Goal: Task Accomplishment & Management: Manage account settings

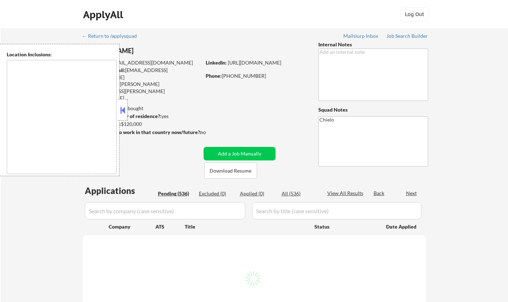
type textarea "[GEOGRAPHIC_DATA], [GEOGRAPHIC_DATA] [GEOGRAPHIC_DATA], [GEOGRAPHIC_DATA] [GEOG…"
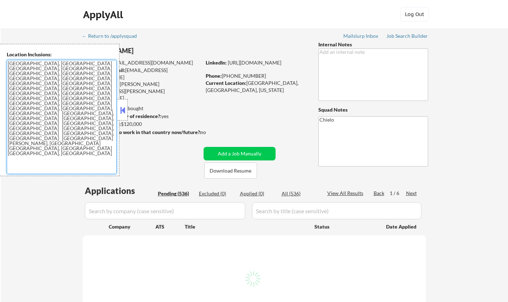
drag, startPoint x: 88, startPoint y: 89, endPoint x: 1, endPoint y: 55, distance: 93.9
click at [1, 55] on div "Location Inclusions: [GEOGRAPHIC_DATA], [GEOGRAPHIC_DATA] [GEOGRAPHIC_DATA], [G…" at bounding box center [59, 110] width 119 height 132
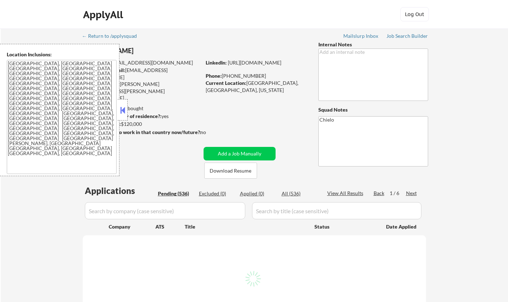
select select ""pending""
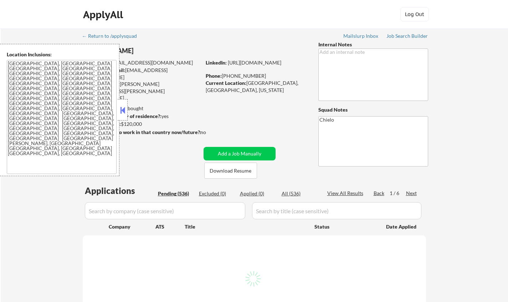
select select ""pending""
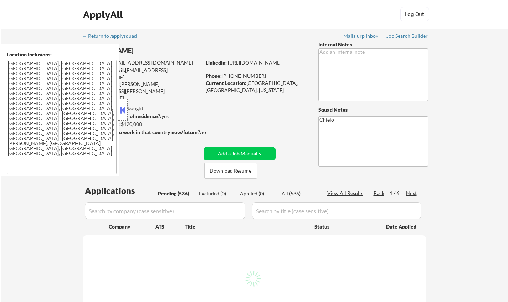
select select ""pending""
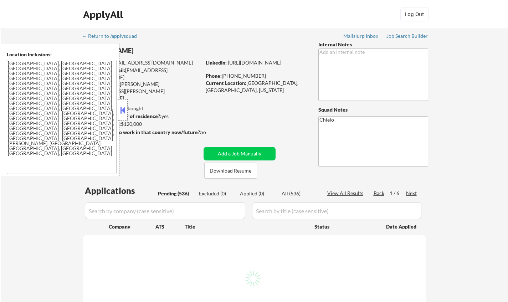
select select ""pending""
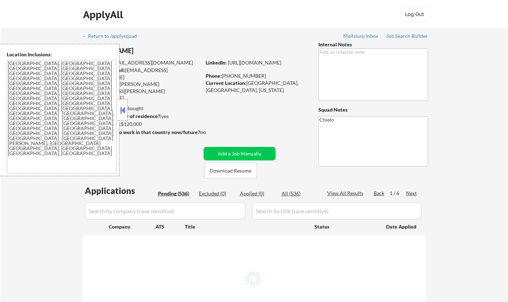
select select ""pending""
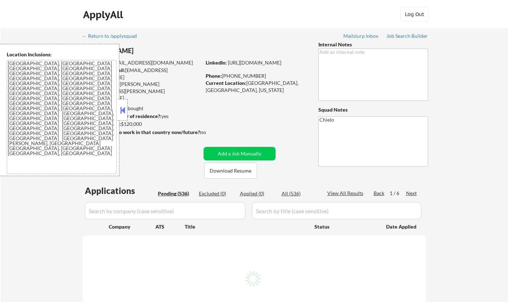
select select ""pending""
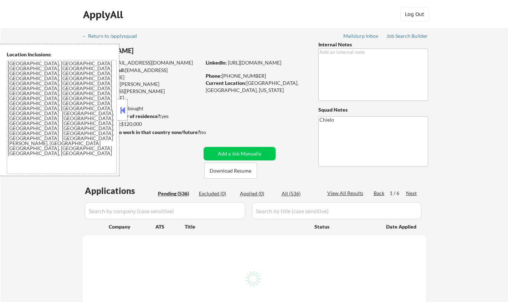
select select ""pending""
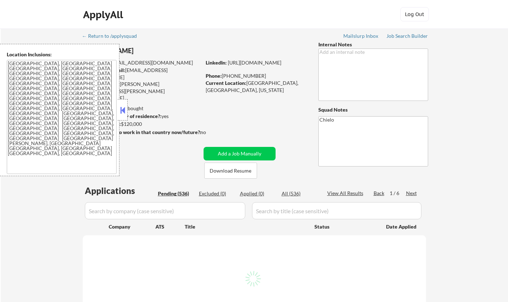
select select ""pending""
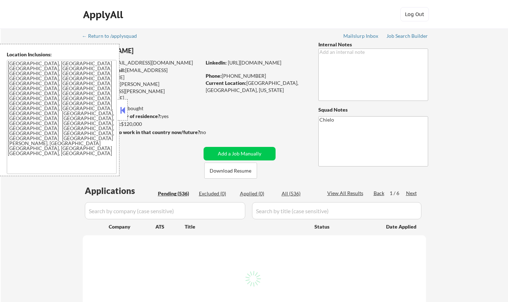
select select ""pending""
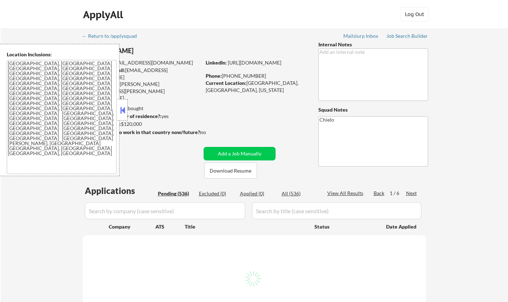
select select ""pending""
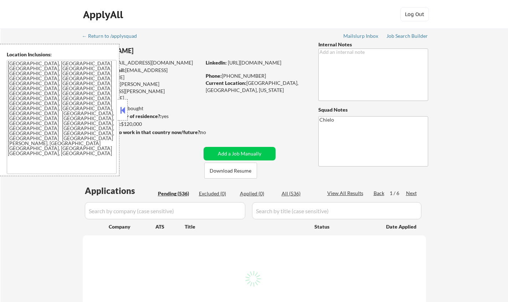
select select ""pending""
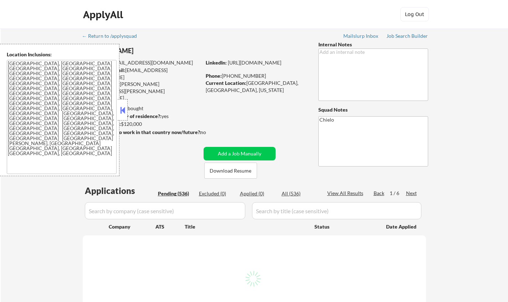
select select ""pending""
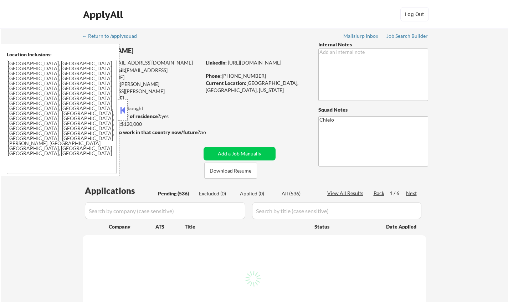
select select ""pending""
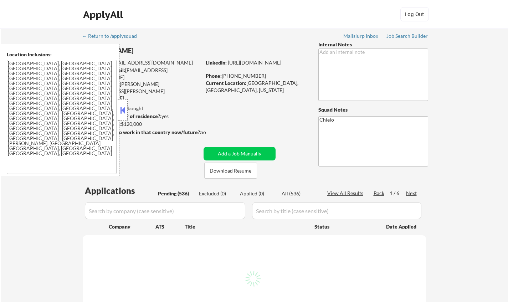
select select ""pending""
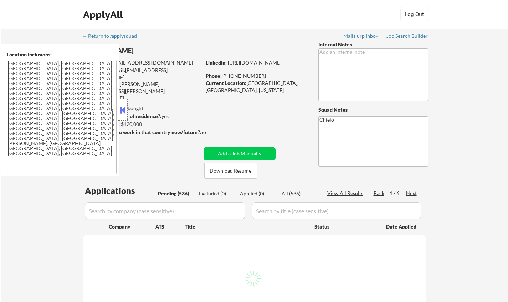
select select ""pending""
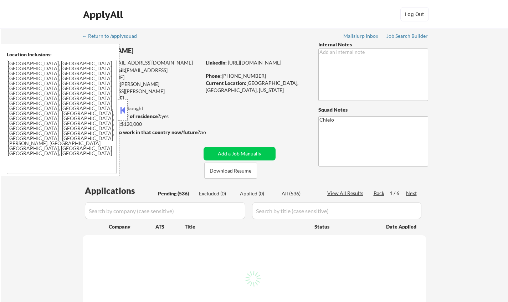
select select ""pending""
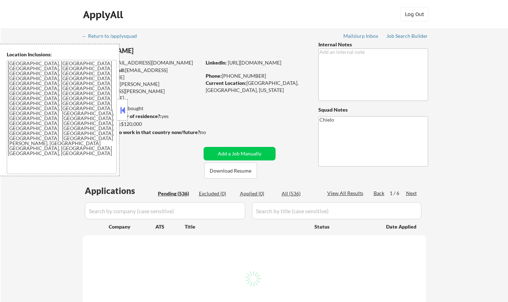
select select ""pending""
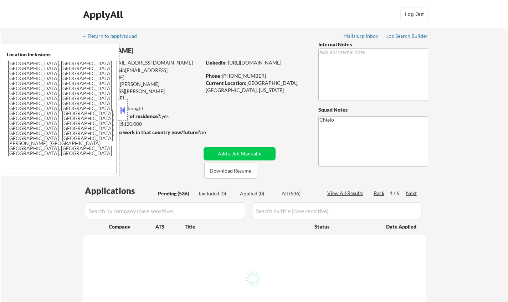
select select ""pending""
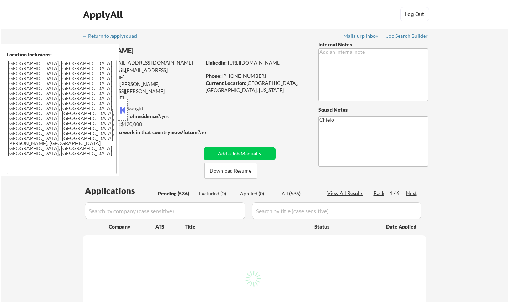
select select ""pending""
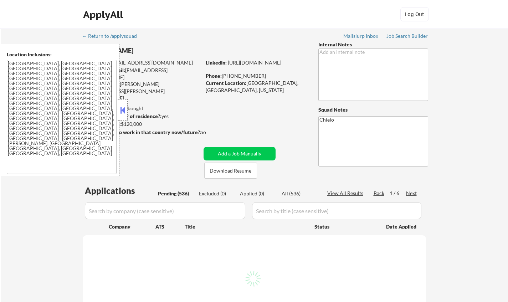
select select ""pending""
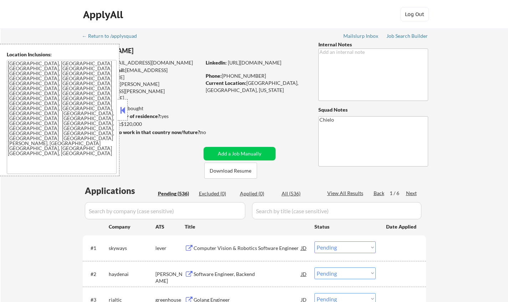
click at [123, 115] on button at bounding box center [123, 110] width 8 height 11
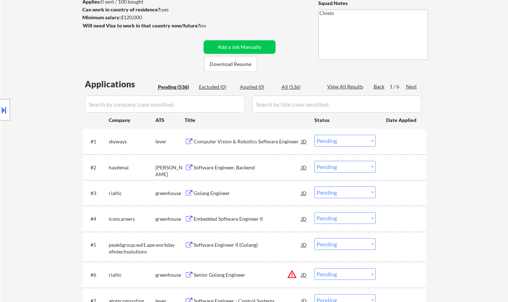
scroll to position [107, 0]
click at [220, 141] on div "Computer Vision & Robotics Software Engineer" at bounding box center [247, 141] width 108 height 7
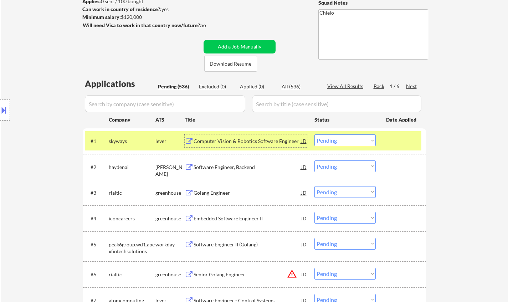
click at [346, 142] on select "Choose an option... Pending Applied Excluded (Questions) Excluded (Expired) Exc…" at bounding box center [344, 140] width 61 height 12
click at [314, 134] on select "Choose an option... Pending Applied Excluded (Questions) Excluded (Expired) Exc…" at bounding box center [344, 140] width 61 height 12
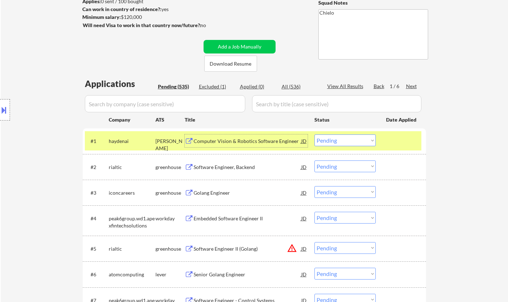
click at [229, 145] on div "Computer Vision & Robotics Software Engineer" at bounding box center [247, 140] width 108 height 13
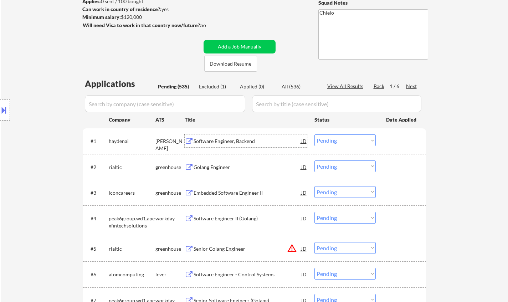
click at [326, 138] on select "Choose an option... Pending Applied Excluded (Questions) Excluded (Expired) Exc…" at bounding box center [344, 140] width 61 height 12
click at [314, 134] on select "Choose an option... Pending Applied Excluded (Questions) Excluded (Expired) Exc…" at bounding box center [344, 140] width 61 height 12
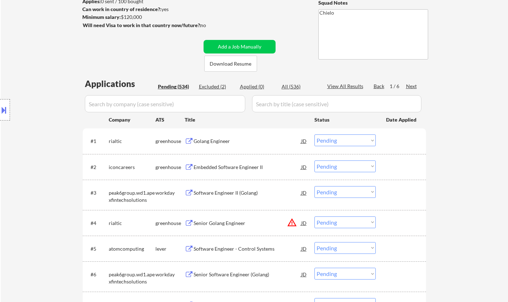
click at [223, 140] on div "Golang Engineer" at bounding box center [247, 141] width 108 height 7
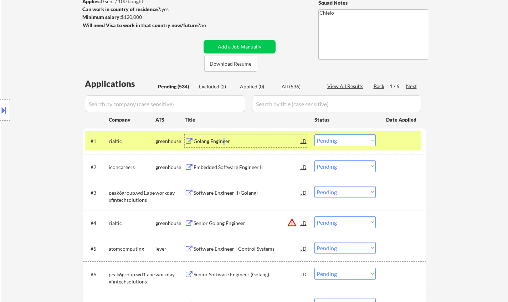
click at [334, 142] on select "Choose an option... Pending Applied Excluded (Questions) Excluded (Expired) Exc…" at bounding box center [344, 140] width 61 height 12
click at [314, 134] on select "Choose an option... Pending Applied Excluded (Questions) Excluded (Expired) Exc…" at bounding box center [344, 140] width 61 height 12
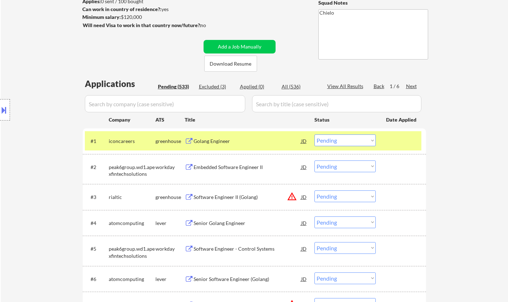
click at [220, 143] on div "Golang Engineer" at bounding box center [247, 141] width 108 height 7
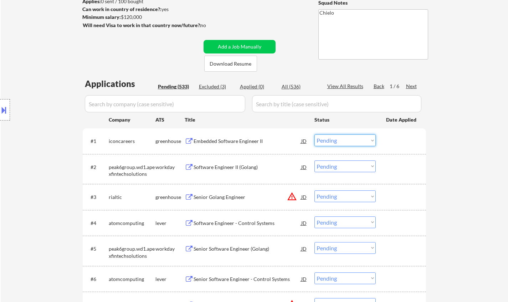
click at [337, 142] on select "Choose an option... Pending Applied Excluded (Questions) Excluded (Expired) Exc…" at bounding box center [344, 140] width 61 height 12
click at [314, 134] on select "Choose an option... Pending Applied Excluded (Questions) Excluded (Expired) Exc…" at bounding box center [344, 140] width 61 height 12
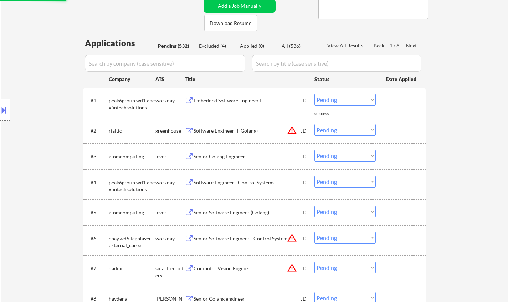
scroll to position [178, 0]
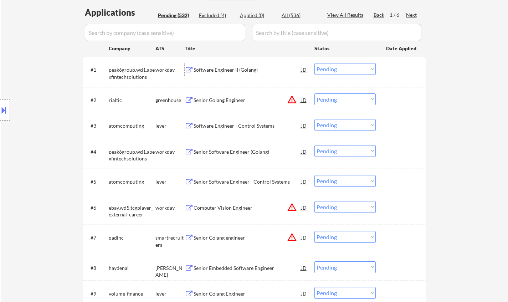
click at [219, 71] on div "Software Engineer II (Golang)" at bounding box center [247, 69] width 108 height 7
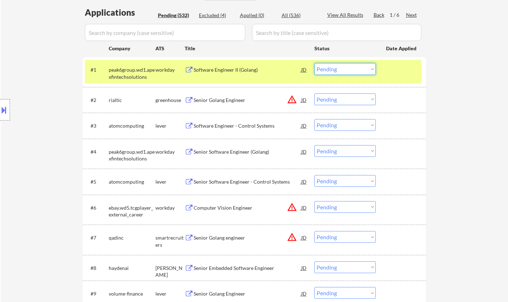
drag, startPoint x: 335, startPoint y: 68, endPoint x: 339, endPoint y: 73, distance: 7.3
click at [335, 68] on select "Choose an option... Pending Applied Excluded (Questions) Excluded (Expired) Exc…" at bounding box center [344, 69] width 61 height 12
click at [314, 63] on select "Choose an option... Pending Applied Excluded (Questions) Excluded (Expired) Exc…" at bounding box center [344, 69] width 61 height 12
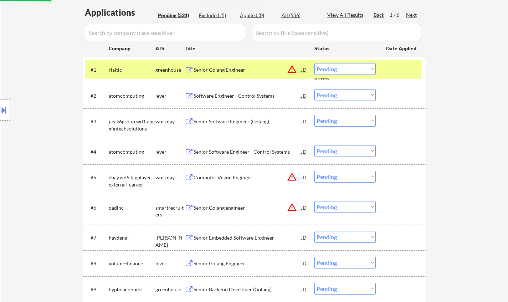
click at [305, 70] on div "JD" at bounding box center [303, 69] width 7 height 13
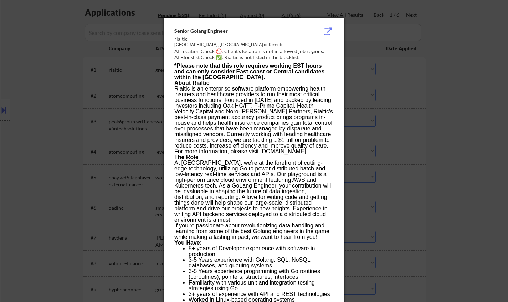
click at [393, 190] on div at bounding box center [254, 151] width 508 height 302
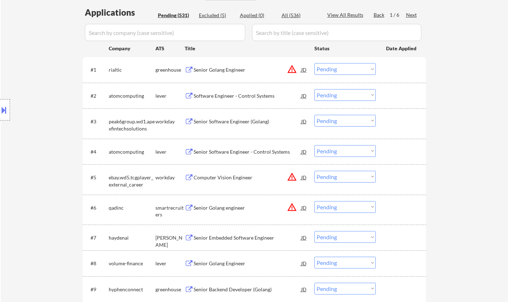
click at [350, 71] on select "Choose an option... Pending Applied Excluded (Questions) Excluded (Expired) Exc…" at bounding box center [344, 69] width 61 height 12
click at [314, 63] on select "Choose an option... Pending Applied Excluded (Questions) Excluded (Expired) Exc…" at bounding box center [344, 69] width 61 height 12
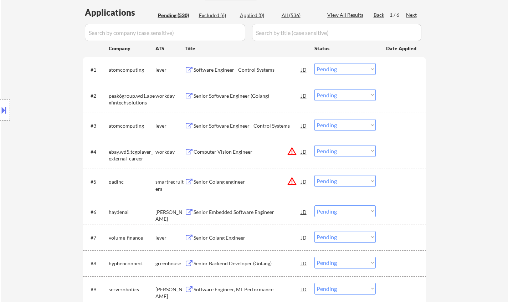
click at [224, 69] on div "Software Engineer - Control Systems" at bounding box center [247, 69] width 108 height 7
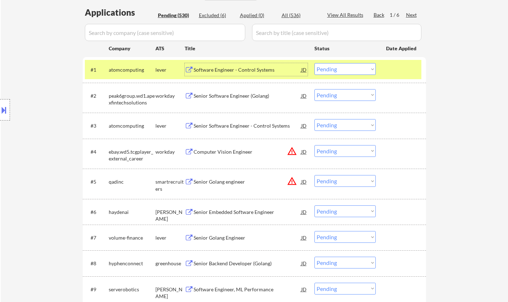
click at [344, 72] on select "Choose an option... Pending Applied Excluded (Questions) Excluded (Expired) Exc…" at bounding box center [344, 69] width 61 height 12
click at [314, 63] on select "Choose an option... Pending Applied Excluded (Questions) Excluded (Expired) Exc…" at bounding box center [344, 69] width 61 height 12
select select ""pending""
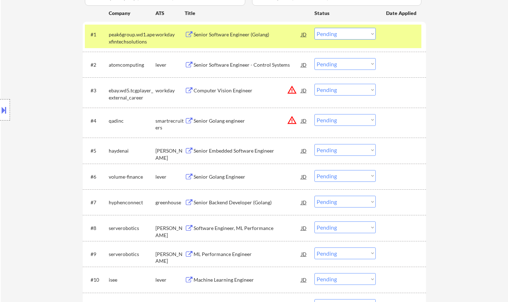
scroll to position [249, 0]
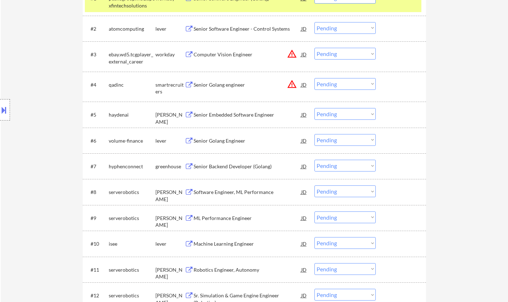
click at [304, 57] on div "JD" at bounding box center [303, 54] width 7 height 13
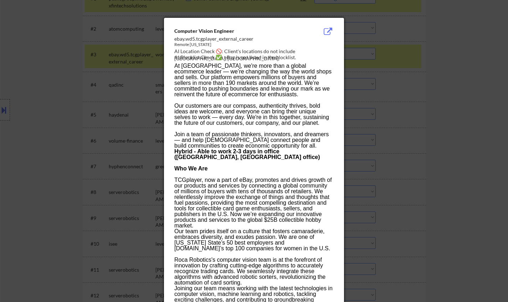
drag, startPoint x: 387, startPoint y: 112, endPoint x: 386, endPoint y: 104, distance: 8.2
click at [386, 104] on div at bounding box center [254, 151] width 508 height 302
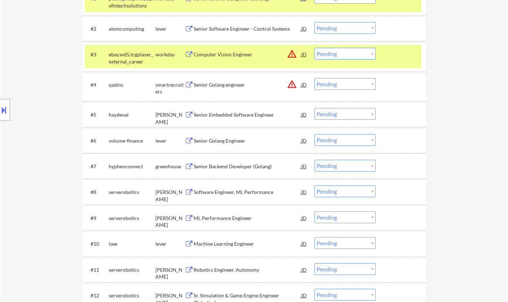
click at [350, 52] on select "Choose an option... Pending Applied Excluded (Questions) Excluded (Expired) Exc…" at bounding box center [344, 54] width 61 height 12
click at [314, 48] on select "Choose an option... Pending Applied Excluded (Questions) Excluded (Expired) Exc…" at bounding box center [344, 54] width 61 height 12
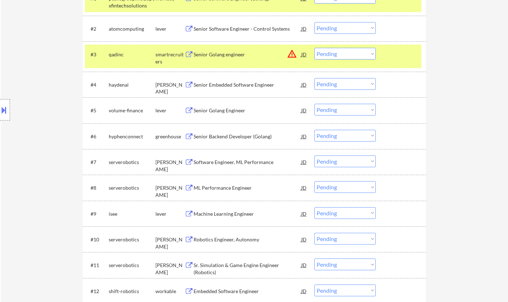
click at [302, 55] on div "JD" at bounding box center [303, 54] width 7 height 13
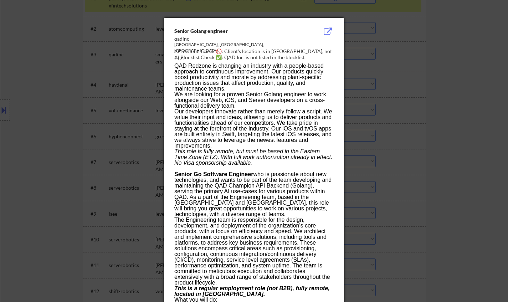
click at [441, 115] on div at bounding box center [254, 151] width 508 height 302
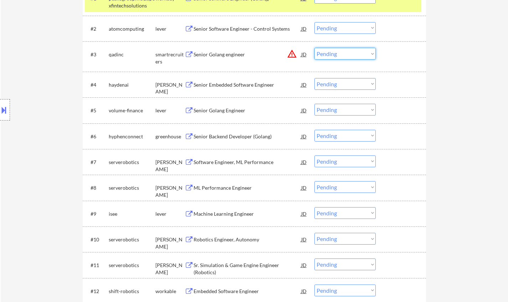
drag, startPoint x: 347, startPoint y: 53, endPoint x: 352, endPoint y: 59, distance: 7.3
click at [347, 53] on select "Choose an option... Pending Applied Excluded (Questions) Excluded (Expired) Exc…" at bounding box center [344, 54] width 61 height 12
click at [314, 48] on select "Choose an option... Pending Applied Excluded (Questions) Excluded (Expired) Exc…" at bounding box center [344, 54] width 61 height 12
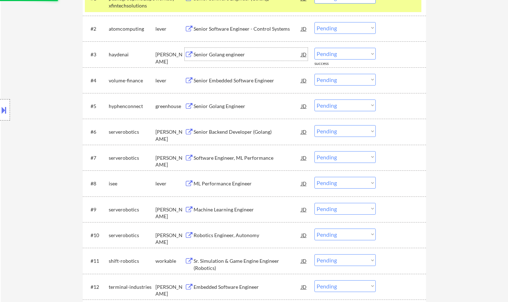
click at [243, 54] on div "Senior Golang engineer" at bounding box center [247, 54] width 108 height 7
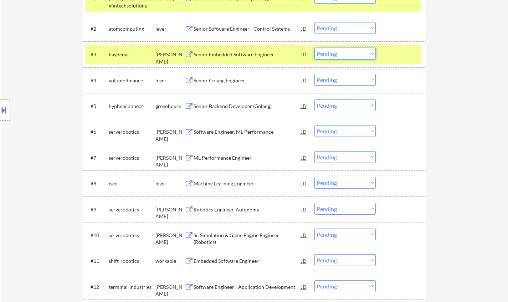
drag, startPoint x: 340, startPoint y: 52, endPoint x: 344, endPoint y: 58, distance: 7.1
click at [340, 52] on select "Choose an option... Pending Applied Excluded (Questions) Excluded (Expired) Exc…" at bounding box center [344, 54] width 61 height 12
click at [314, 48] on select "Choose an option... Pending Applied Excluded (Questions) Excluded (Expired) Exc…" at bounding box center [344, 54] width 61 height 12
click at [222, 81] on div "Senior Golang Engineer" at bounding box center [247, 80] width 108 height 7
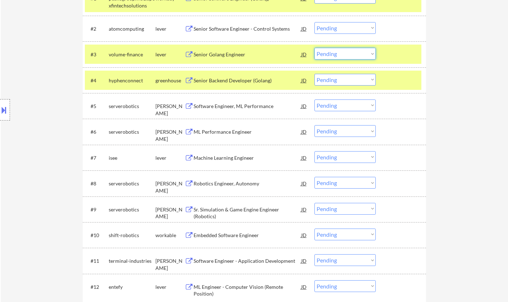
click at [339, 58] on select "Choose an option... Pending Applied Excluded (Questions) Excluded (Expired) Exc…" at bounding box center [344, 54] width 61 height 12
click at [314, 48] on select "Choose an option... Pending Applied Excluded (Questions) Excluded (Expired) Exc…" at bounding box center [344, 54] width 61 height 12
select select ""pending""
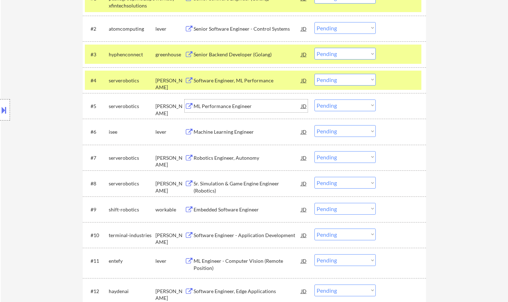
click at [222, 106] on div "ML Performance Engineer" at bounding box center [247, 106] width 108 height 7
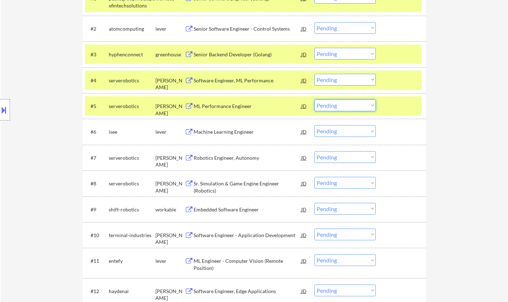
click at [359, 107] on select "Choose an option... Pending Applied Excluded (Questions) Excluded (Expired) Exc…" at bounding box center [344, 105] width 61 height 12
click at [314, 99] on select "Choose an option... Pending Applied Excluded (Questions) Excluded (Expired) Exc…" at bounding box center [344, 105] width 61 height 12
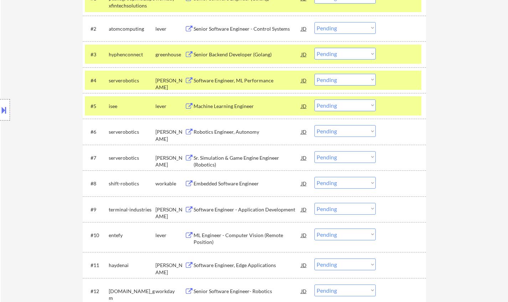
click at [214, 103] on div "Machine Learning Engineer" at bounding box center [247, 106] width 108 height 7
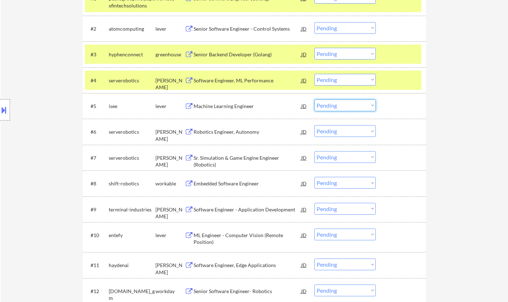
click at [332, 105] on select "Choose an option... Pending Applied Excluded (Questions) Excluded (Expired) Exc…" at bounding box center [344, 105] width 61 height 12
click at [314, 99] on select "Choose an option... Pending Applied Excluded (Questions) Excluded (Expired) Exc…" at bounding box center [344, 105] width 61 height 12
select select ""pending""
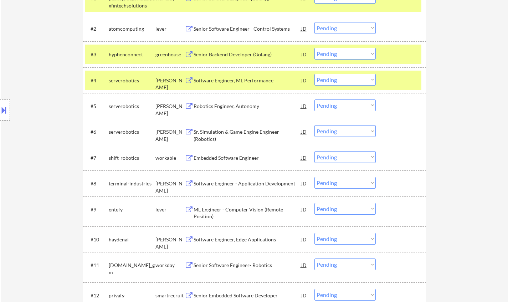
click at [228, 156] on div "Embedded Software Engineer" at bounding box center [247, 157] width 108 height 7
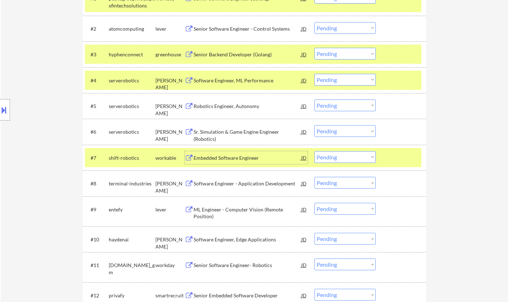
click at [331, 160] on select "Choose an option... Pending Applied Excluded (Questions) Excluded (Expired) Exc…" at bounding box center [344, 157] width 61 height 12
click at [314, 151] on select "Choose an option... Pending Applied Excluded (Questions) Excluded (Expired) Exc…" at bounding box center [344, 157] width 61 height 12
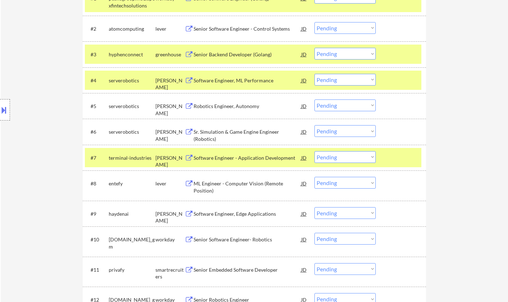
click at [240, 158] on div "Software Engineer - Application Development" at bounding box center [247, 157] width 108 height 7
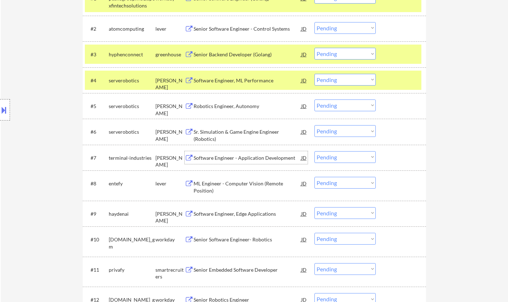
click at [331, 157] on select "Choose an option... Pending Applied Excluded (Questions) Excluded (Expired) Exc…" at bounding box center [344, 157] width 61 height 12
click at [314, 151] on select "Choose an option... Pending Applied Excluded (Questions) Excluded (Expired) Exc…" at bounding box center [344, 157] width 61 height 12
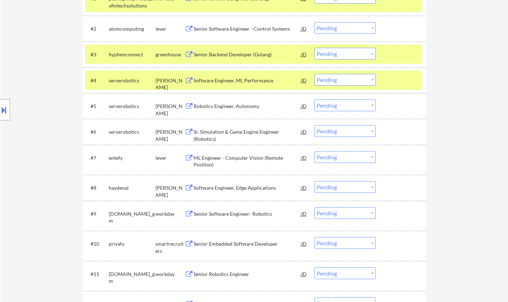
click at [225, 157] on div "ML Engineer - Computer Vision (Remote Position)" at bounding box center [247, 161] width 108 height 14
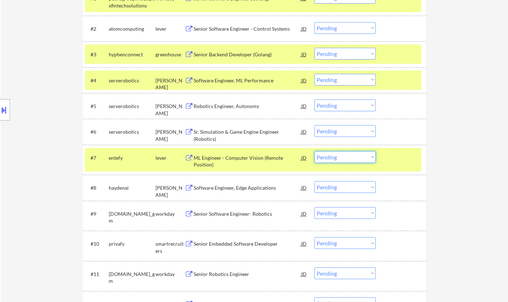
drag, startPoint x: 349, startPoint y: 157, endPoint x: 351, endPoint y: 162, distance: 5.3
click at [349, 157] on select "Choose an option... Pending Applied Excluded (Questions) Excluded (Expired) Exc…" at bounding box center [344, 157] width 61 height 12
click at [314, 151] on select "Choose an option... Pending Applied Excluded (Questions) Excluded (Expired) Exc…" at bounding box center [344, 157] width 61 height 12
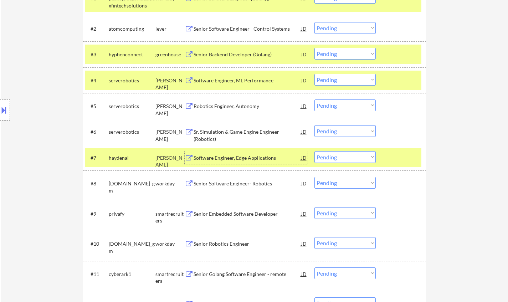
click at [233, 155] on div "Software Engineer, Edge Applications" at bounding box center [247, 157] width 108 height 7
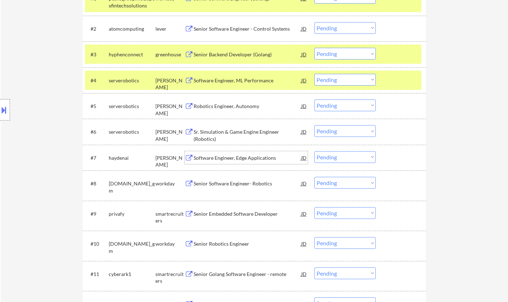
drag, startPoint x: 348, startPoint y: 156, endPoint x: 363, endPoint y: 162, distance: 16.5
click at [349, 156] on select "Choose an option... Pending Applied Excluded (Questions) Excluded (Expired) Exc…" at bounding box center [344, 157] width 61 height 12
click at [314, 151] on select "Choose an option... Pending Applied Excluded (Questions) Excluded (Expired) Exc…" at bounding box center [344, 157] width 61 height 12
select select ""pending""
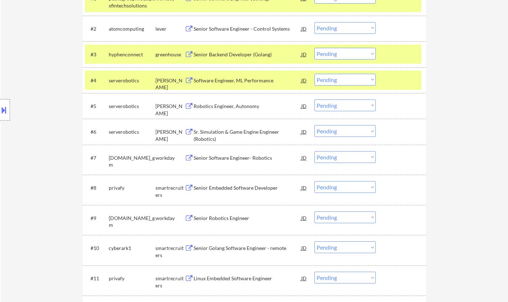
click at [245, 193] on div "Senior Embedded Software Developer" at bounding box center [247, 187] width 108 height 13
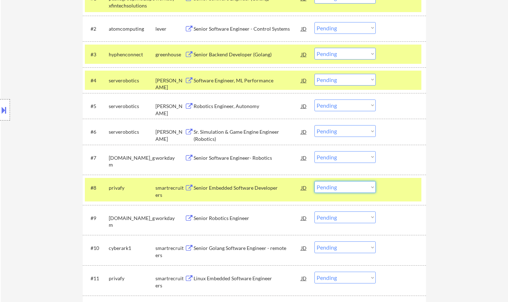
click at [362, 192] on select "Choose an option... Pending Applied Excluded (Questions) Excluded (Expired) Exc…" at bounding box center [344, 187] width 61 height 12
click at [314, 181] on select "Choose an option... Pending Applied Excluded (Questions) Excluded (Expired) Exc…" at bounding box center [344, 187] width 61 height 12
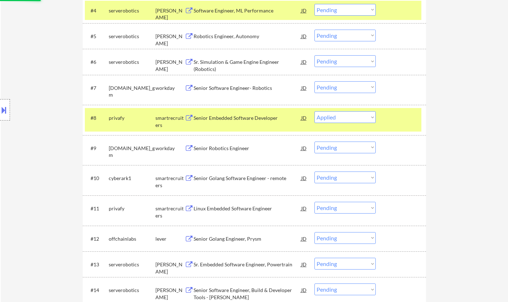
scroll to position [356, 0]
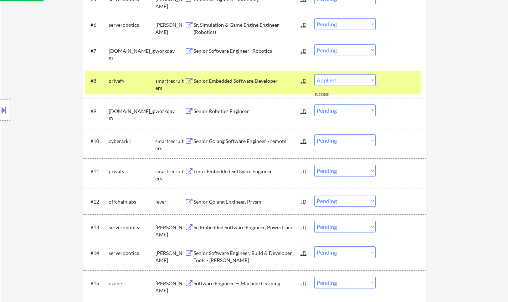
select select ""pending""
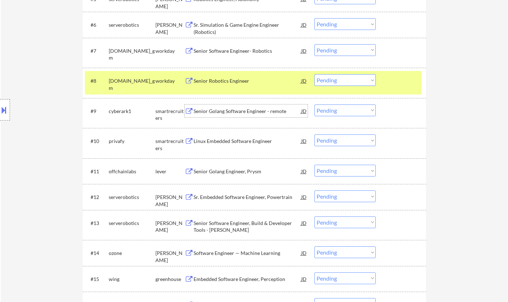
click at [236, 112] on div "Senior Golang Software Engineer - remote" at bounding box center [247, 111] width 108 height 7
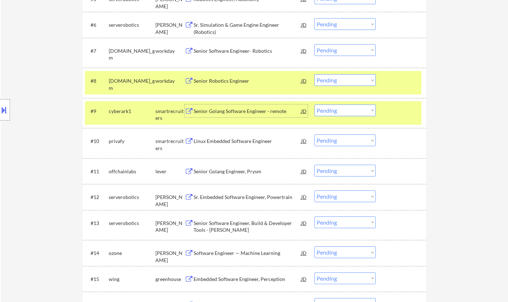
click at [339, 110] on select "Choose an option... Pending Applied Excluded (Questions) Excluded (Expired) Exc…" at bounding box center [344, 110] width 61 height 12
click at [336, 110] on select "Choose an option... Pending Applied Excluded (Questions) Excluded (Expired) Exc…" at bounding box center [344, 110] width 61 height 12
click at [314, 104] on select "Choose an option... Pending Applied Excluded (Questions) Excluded (Expired) Exc…" at bounding box center [344, 110] width 61 height 12
select select ""pending""
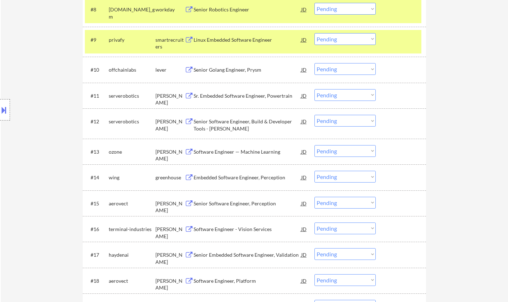
scroll to position [392, 0]
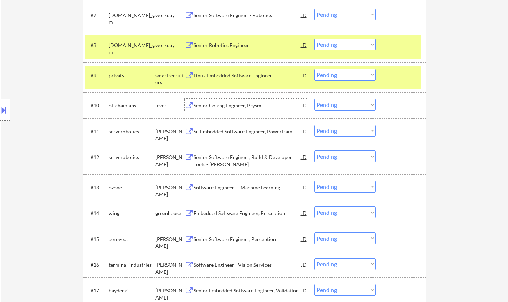
click at [228, 103] on div "Senior Golang Engineer, Prysm" at bounding box center [247, 105] width 108 height 7
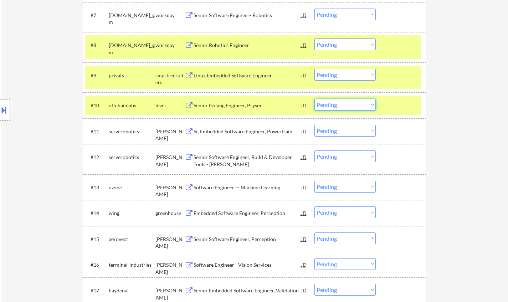
click at [345, 104] on select "Choose an option... Pending Applied Excluded (Questions) Excluded (Expired) Exc…" at bounding box center [344, 105] width 61 height 12
click at [314, 99] on select "Choose an option... Pending Applied Excluded (Questions) Excluded (Expired) Exc…" at bounding box center [344, 105] width 61 height 12
select select ""pending""
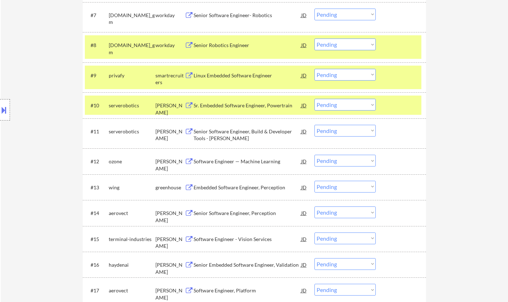
click at [227, 161] on div "Software Engineer — Machine Learning" at bounding box center [247, 161] width 108 height 7
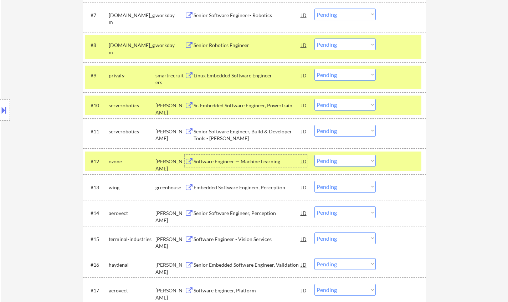
click at [352, 162] on select "Choose an option... Pending Applied Excluded (Questions) Excluded (Expired) Exc…" at bounding box center [344, 161] width 61 height 12
click at [314, 155] on select "Choose an option... Pending Applied Excluded (Questions) Excluded (Expired) Exc…" at bounding box center [344, 161] width 61 height 12
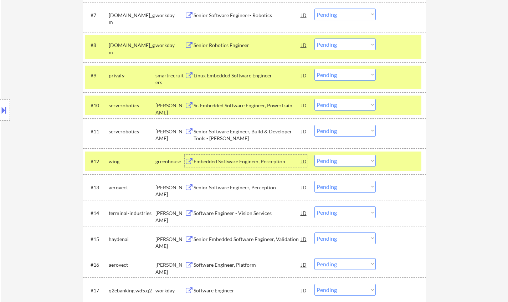
click at [259, 160] on div "Embedded Software Engineer, Perception" at bounding box center [247, 161] width 108 height 7
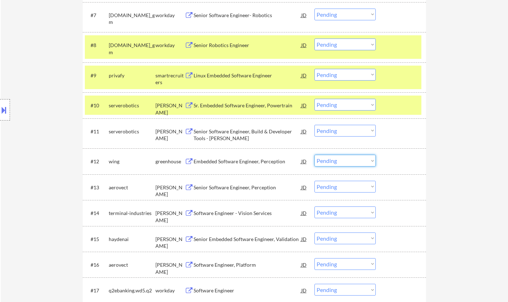
click at [339, 161] on select "Choose an option... Pending Applied Excluded (Questions) Excluded (Expired) Exc…" at bounding box center [344, 161] width 61 height 12
click at [314, 155] on select "Choose an option... Pending Applied Excluded (Questions) Excluded (Expired) Exc…" at bounding box center [344, 161] width 61 height 12
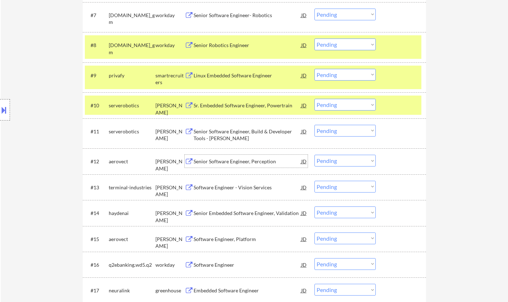
click at [215, 159] on div "Senior Software Engineer, Perception" at bounding box center [247, 161] width 108 height 7
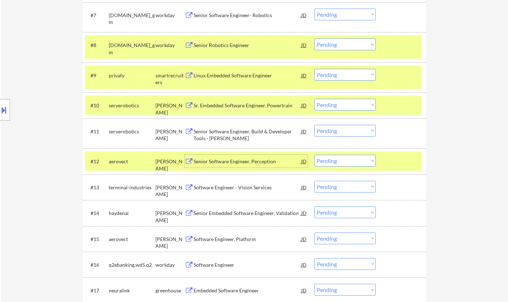
click at [348, 157] on select "Choose an option... Pending Applied Excluded (Questions) Excluded (Expired) Exc…" at bounding box center [344, 161] width 61 height 12
click at [314, 155] on select "Choose an option... Pending Applied Excluded (Questions) Excluded (Expired) Exc…" at bounding box center [344, 161] width 61 height 12
select select ""pending""
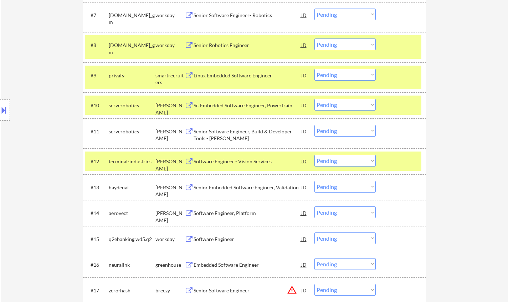
click at [230, 214] on div "Software Engineer, Platform" at bounding box center [247, 212] width 108 height 7
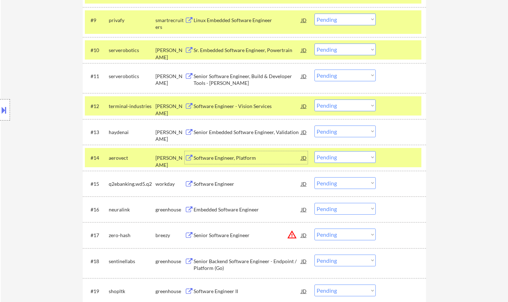
scroll to position [499, 0]
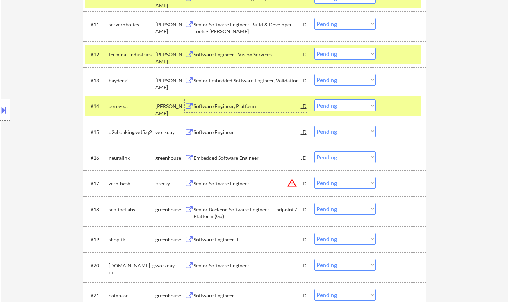
click at [343, 109] on select "Choose an option... Pending Applied Excluded (Questions) Excluded (Expired) Exc…" at bounding box center [344, 105] width 61 height 12
click at [314, 99] on select "Choose an option... Pending Applied Excluded (Questions) Excluded (Expired) Exc…" at bounding box center [344, 105] width 61 height 12
click at [5, 115] on button at bounding box center [4, 110] width 8 height 12
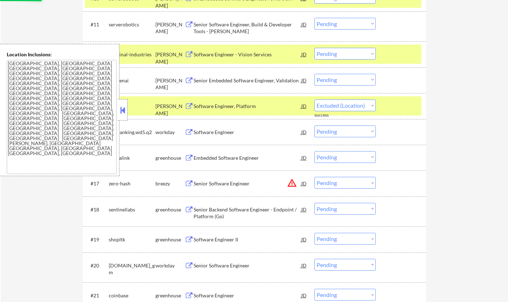
select select ""pending""
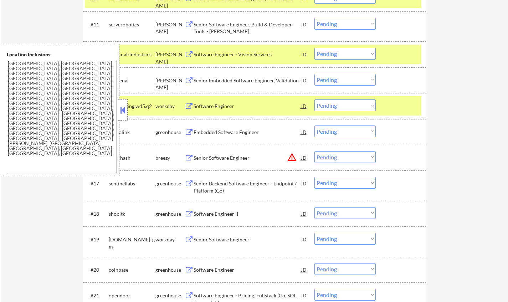
click at [123, 104] on div at bounding box center [123, 109] width 10 height 21
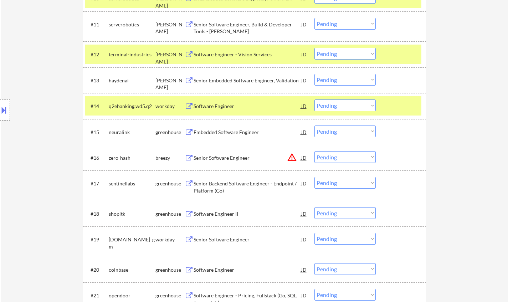
click at [219, 214] on div "Software Engineer II" at bounding box center [247, 213] width 108 height 7
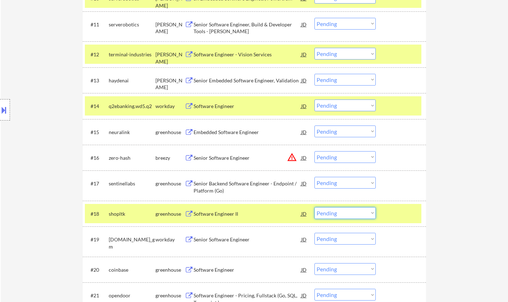
click at [353, 214] on select "Choose an option... Pending Applied Excluded (Questions) Excluded (Expired) Exc…" at bounding box center [344, 213] width 61 height 12
click at [314, 207] on select "Choose an option... Pending Applied Excluded (Questions) Excluded (Expired) Exc…" at bounding box center [344, 213] width 61 height 12
select select ""pending""
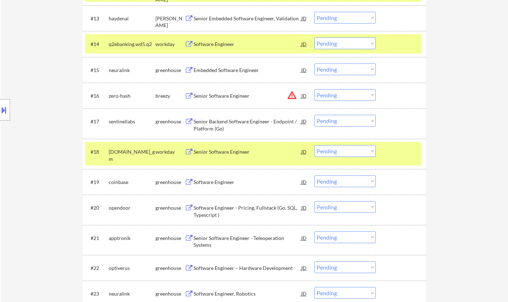
scroll to position [606, 0]
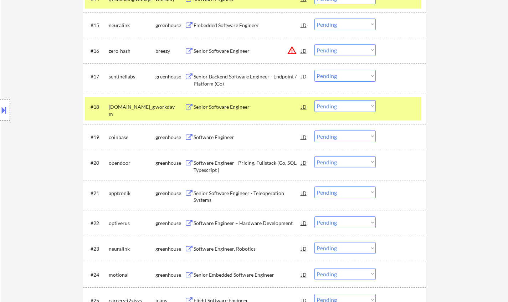
click at [243, 196] on div "Senior Software Engineer - Teleoperation Systems" at bounding box center [247, 197] width 108 height 14
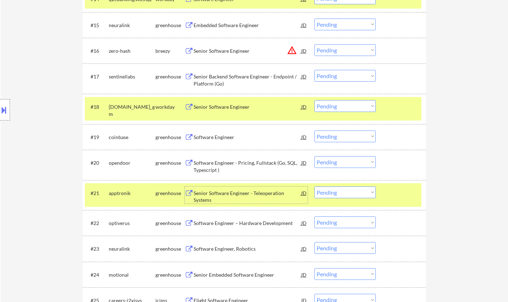
scroll to position [641, 0]
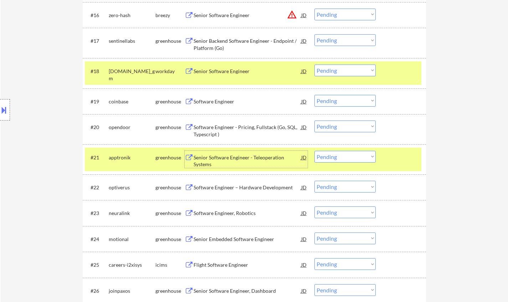
click at [347, 156] on select "Choose an option... Pending Applied Excluded (Questions) Excluded (Expired) Exc…" at bounding box center [344, 157] width 61 height 12
click at [314, 151] on select "Choose an option... Pending Applied Excluded (Questions) Excluded (Expired) Exc…" at bounding box center [344, 157] width 61 height 12
select select ""pending""
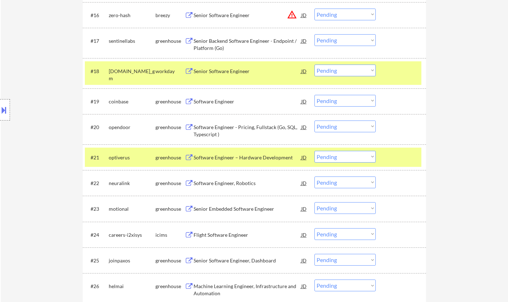
click at [233, 184] on div "Software Engineer, Robotics" at bounding box center [247, 183] width 108 height 7
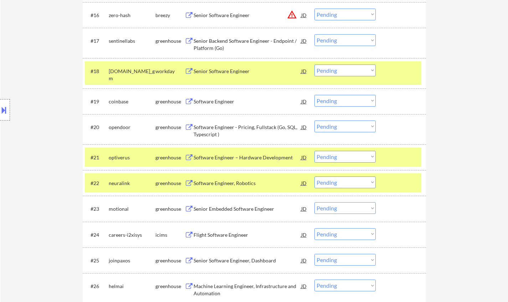
click at [0, 111] on button at bounding box center [4, 110] width 8 height 12
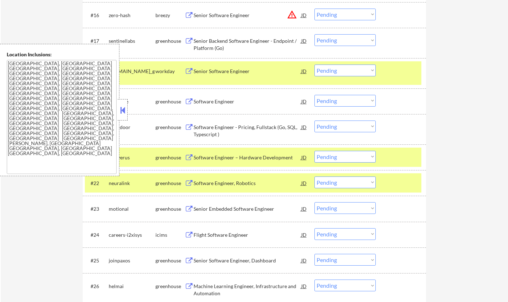
click at [121, 108] on button at bounding box center [123, 110] width 8 height 11
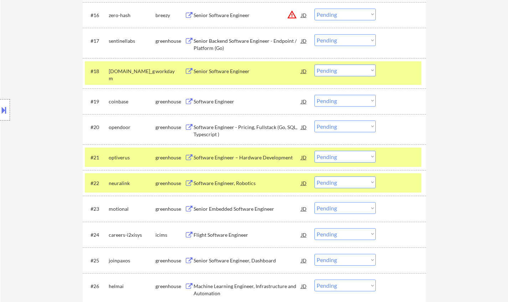
click at [341, 182] on select "Choose an option... Pending Applied Excluded (Questions) Excluded (Expired) Exc…" at bounding box center [344, 182] width 61 height 12
click at [314, 176] on select "Choose an option... Pending Applied Excluded (Questions) Excluded (Expired) Exc…" at bounding box center [344, 182] width 61 height 12
select select ""pending""
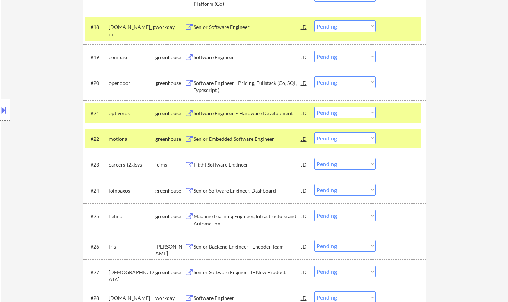
scroll to position [695, 0]
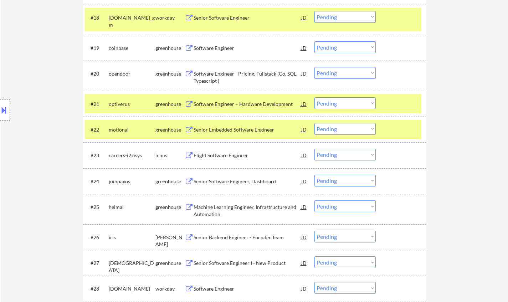
click at [248, 181] on div "Senior Software Engineer, Dashboard" at bounding box center [247, 181] width 108 height 7
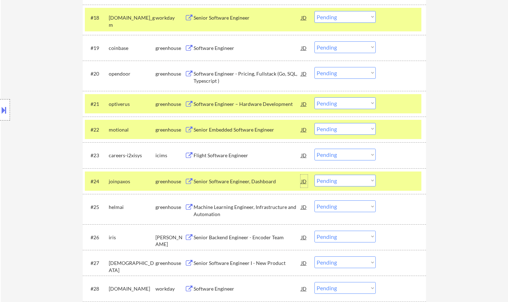
click at [303, 182] on div "JD" at bounding box center [303, 181] width 7 height 13
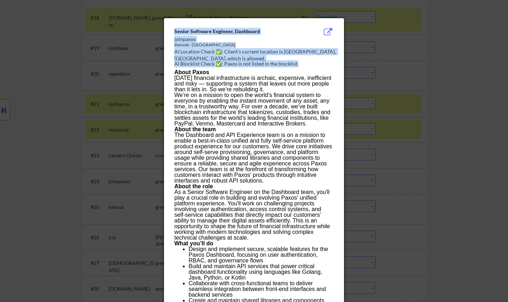
click at [174, 30] on div "Senior Software Engineer, Dashboard joinpaxos Remote - [GEOGRAPHIC_DATA] AI Loc…" at bounding box center [254, 292] width 180 height 549
click at [186, 46] on div "Remote - [GEOGRAPHIC_DATA]" at bounding box center [235, 45] width 123 height 6
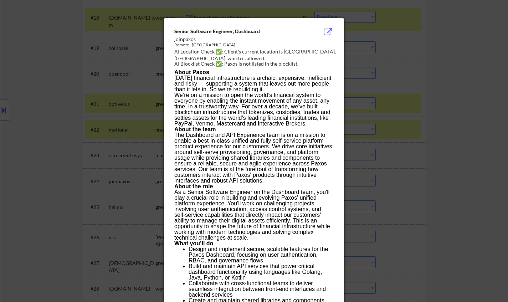
click at [174, 30] on div "Senior Software Engineer, Dashboard joinpaxos Remote - [GEOGRAPHIC_DATA] AI Loc…" at bounding box center [254, 292] width 180 height 549
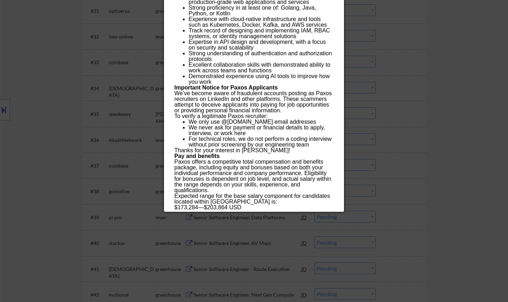
scroll to position [1058, 0]
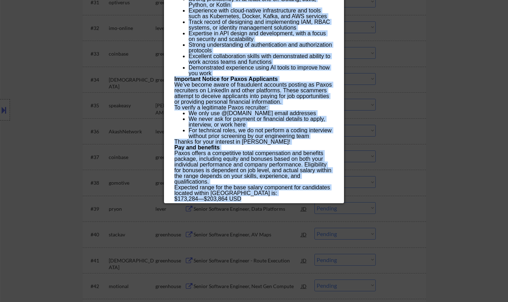
drag, startPoint x: 175, startPoint y: 31, endPoint x: 221, endPoint y: 189, distance: 164.6
copy div "Loremi Dolorsit Ametcons, Adipiscin elitseddo Eiusmo - Tempor Incidi UT Laboree…"
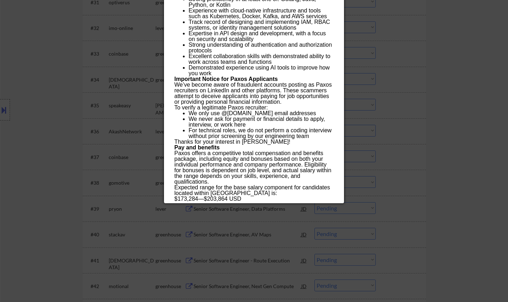
click at [452, 183] on div at bounding box center [254, 151] width 508 height 302
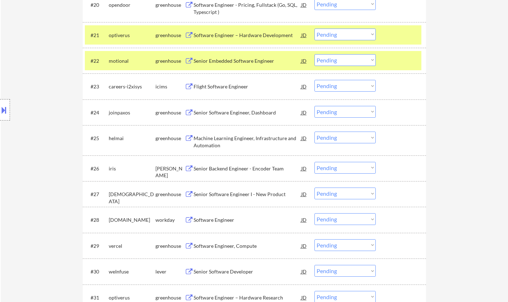
scroll to position [738, 0]
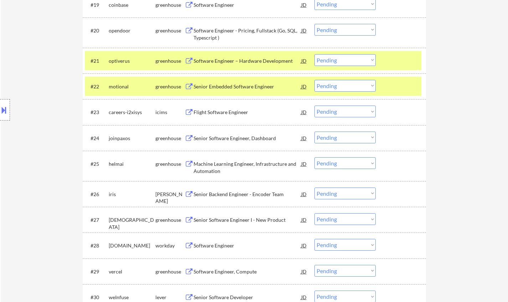
click at [231, 138] on div "Senior Software Engineer, Dashboard" at bounding box center [247, 138] width 108 height 7
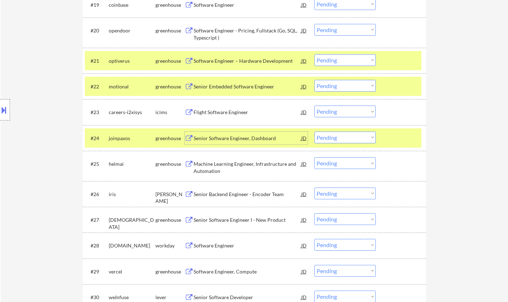
click at [333, 139] on select "Choose an option... Pending Applied Excluded (Questions) Excluded (Expired) Exc…" at bounding box center [344, 137] width 61 height 12
click at [314, 131] on select "Choose an option... Pending Applied Excluded (Questions) Excluded (Expired) Exc…" at bounding box center [344, 137] width 61 height 12
select select ""pending""
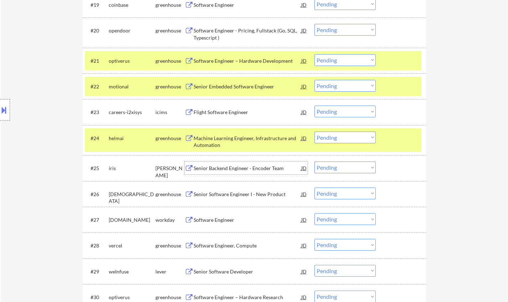
click at [225, 167] on div "Senior Backend Engineer - Encoder Team" at bounding box center [247, 168] width 108 height 7
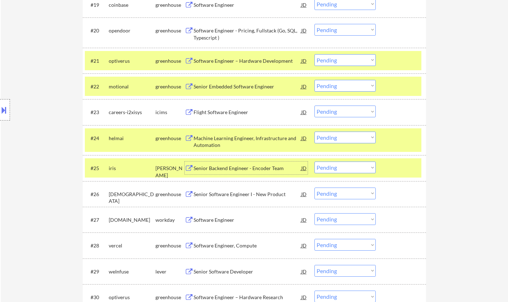
click at [361, 167] on select "Choose an option... Pending Applied Excluded (Questions) Excluded (Expired) Exc…" at bounding box center [344, 167] width 61 height 12
click at [314, 161] on select "Choose an option... Pending Applied Excluded (Questions) Excluded (Expired) Exc…" at bounding box center [344, 167] width 61 height 12
select select ""pending""
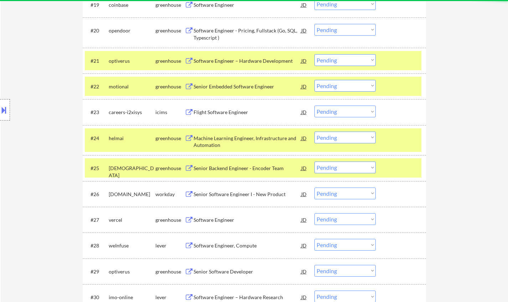
scroll to position [845, 0]
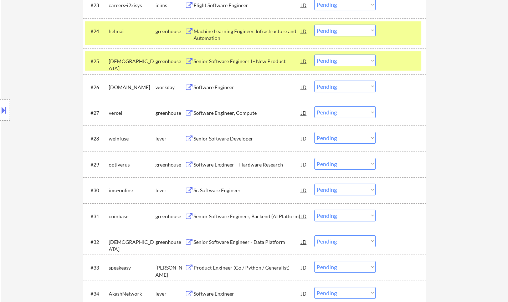
click at [224, 187] on div "Sr. Software Engineer" at bounding box center [247, 190] width 108 height 7
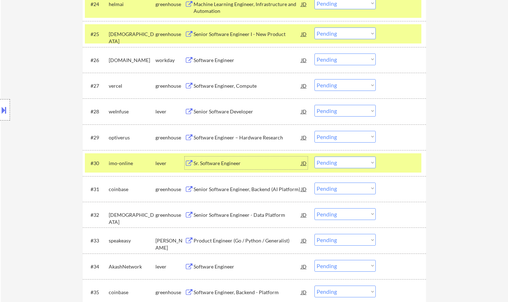
scroll to position [880, 0]
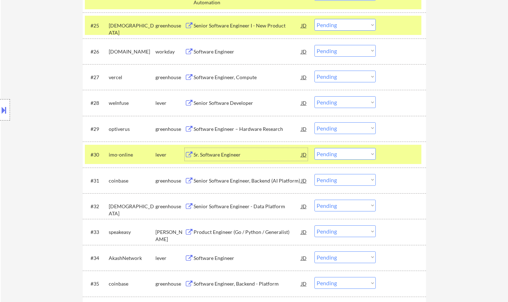
click at [344, 157] on select "Choose an option... Pending Applied Excluded (Questions) Excluded (Expired) Exc…" at bounding box center [344, 154] width 61 height 12
click at [314, 148] on select "Choose an option... Pending Applied Excluded (Questions) Excluded (Expired) Exc…" at bounding box center [344, 154] width 61 height 12
select select ""pending""
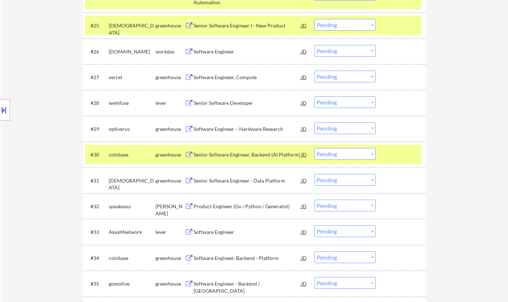
click at [233, 207] on div "Product Engineer (Go / Python / Generalist)" at bounding box center [247, 206] width 108 height 7
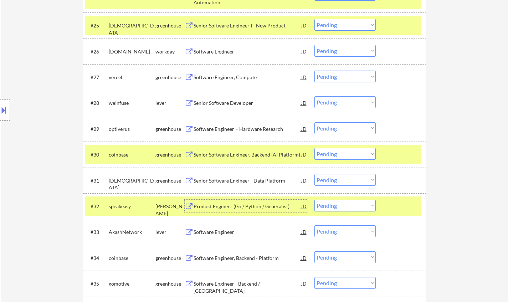
scroll to position [951, 0]
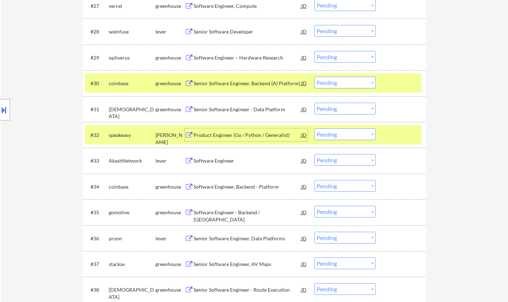
click at [351, 136] on select "Choose an option... Pending Applied Excluded (Questions) Excluded (Expired) Exc…" at bounding box center [344, 134] width 61 height 12
click at [314, 128] on select "Choose an option... Pending Applied Excluded (Questions) Excluded (Expired) Exc…" at bounding box center [344, 134] width 61 height 12
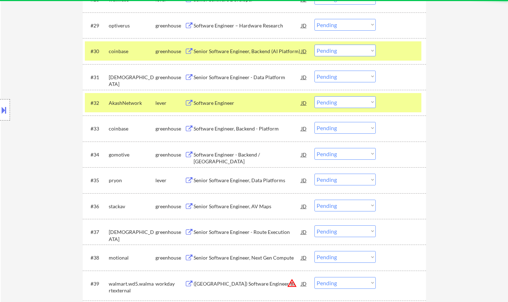
scroll to position [987, 0]
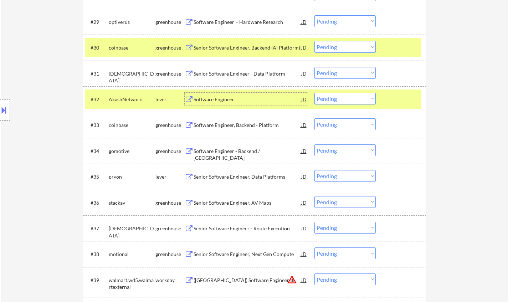
click at [217, 103] on div "Software Engineer" at bounding box center [247, 99] width 108 height 7
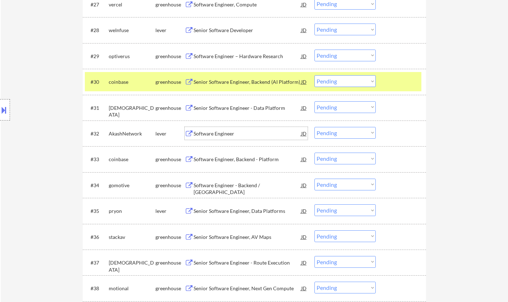
scroll to position [962, 0]
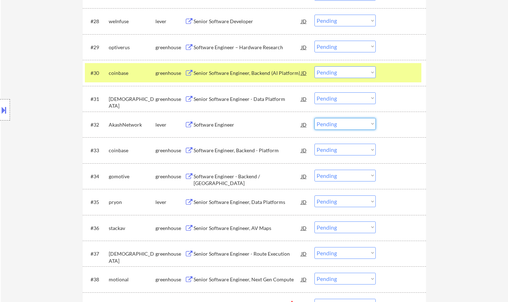
click at [349, 124] on select "Choose an option... Pending Applied Excluded (Questions) Excluded (Expired) Exc…" at bounding box center [344, 124] width 61 height 12
click at [314, 118] on select "Choose an option... Pending Applied Excluded (Questions) Excluded (Expired) Exc…" at bounding box center [344, 124] width 61 height 12
select select ""pending""
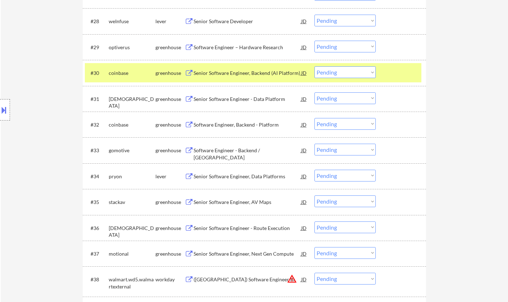
click at [341, 154] on select "Choose an option... Pending Applied Excluded (Questions) Excluded (Expired) Exc…" at bounding box center [344, 150] width 61 height 12
click at [314, 144] on select "Choose an option... Pending Applied Excluded (Questions) Excluded (Expired) Exc…" at bounding box center [344, 150] width 61 height 12
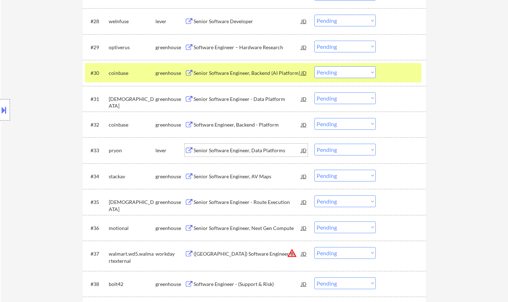
click at [248, 154] on div "Senior Software Engineer, Data Platforms" at bounding box center [247, 150] width 108 height 7
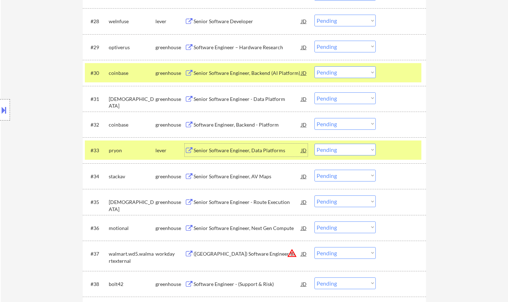
click at [354, 149] on select "Choose an option... Pending Applied Excluded (Questions) Excluded (Expired) Exc…" at bounding box center [344, 150] width 61 height 12
click at [314, 144] on select "Choose an option... Pending Applied Excluded (Questions) Excluded (Expired) Exc…" at bounding box center [344, 150] width 61 height 12
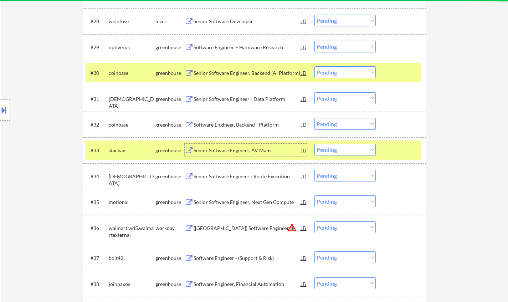
click at [243, 149] on div "Senior Software Engineer, AV Maps" at bounding box center [247, 150] width 108 height 7
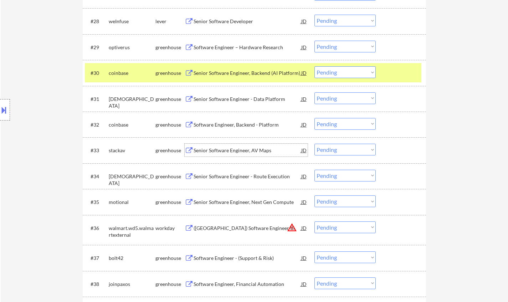
click at [355, 151] on select "Choose an option... Pending Applied Excluded (Questions) Excluded (Expired) Exc…" at bounding box center [344, 150] width 61 height 12
click at [314, 144] on select "Choose an option... Pending Applied Excluded (Questions) Excluded (Expired) Exc…" at bounding box center [344, 150] width 61 height 12
select select ""pending""
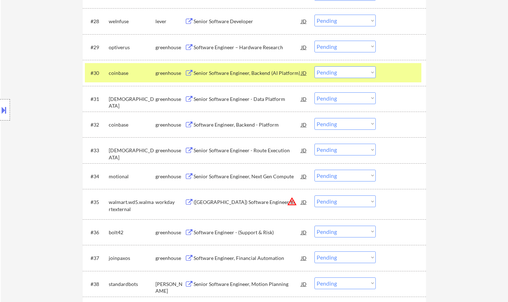
scroll to position [997, 0]
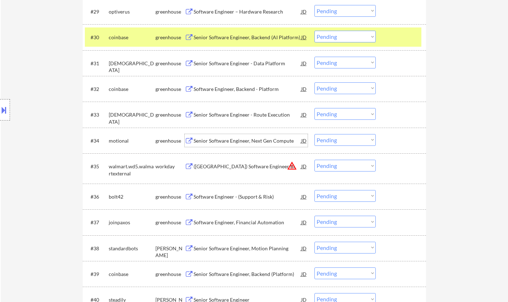
click at [237, 141] on div "Senior Software Engineer, Next Gen Compute" at bounding box center [247, 140] width 108 height 7
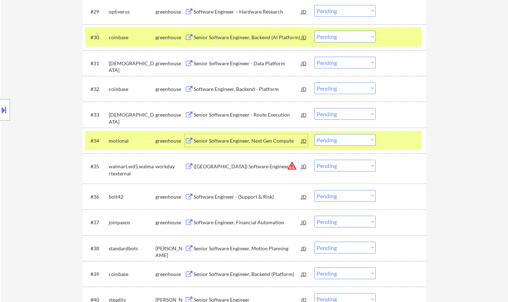
click at [343, 140] on select "Choose an option... Pending Applied Excluded (Questions) Excluded (Expired) Exc…" at bounding box center [344, 140] width 61 height 12
click at [314, 134] on select "Choose an option... Pending Applied Excluded (Questions) Excluded (Expired) Exc…" at bounding box center [344, 140] width 61 height 12
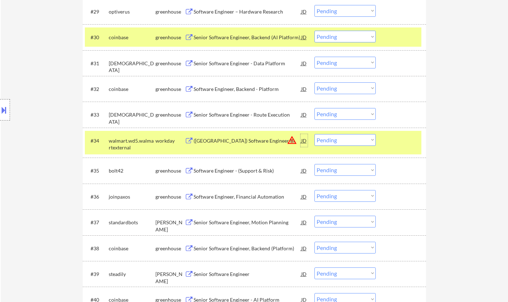
click at [301, 139] on div "JD" at bounding box center [303, 140] width 7 height 13
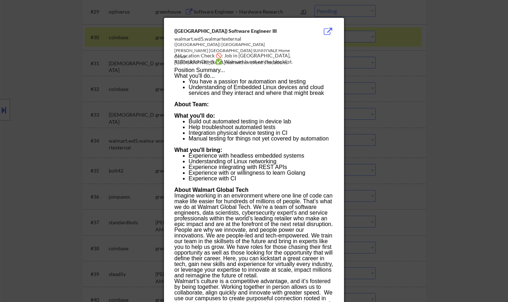
click at [430, 164] on div at bounding box center [254, 151] width 508 height 302
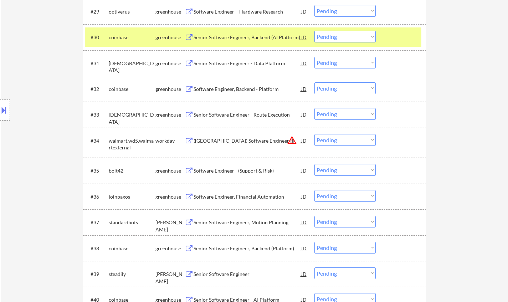
click at [359, 134] on div "#34 walmart.wd5.walmartexternal workday ([GEOGRAPHIC_DATA]) Software Engineer I…" at bounding box center [253, 143] width 336 height 24
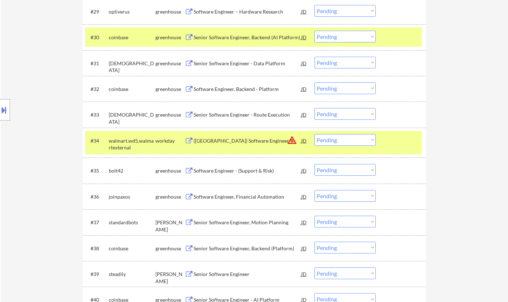
drag, startPoint x: 361, startPoint y: 140, endPoint x: 362, endPoint y: 145, distance: 4.8
click at [361, 140] on select "Choose an option... Pending Applied Excluded (Questions) Excluded (Expired) Exc…" at bounding box center [344, 140] width 61 height 12
click at [314, 134] on select "Choose an option... Pending Applied Excluded (Questions) Excluded (Expired) Exc…" at bounding box center [344, 140] width 61 height 12
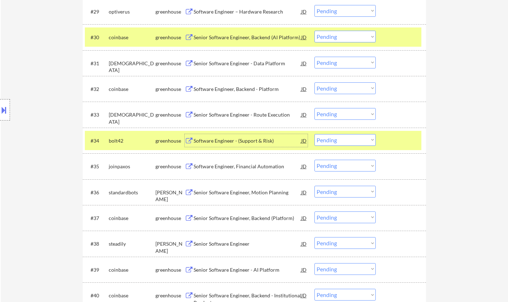
click at [234, 140] on div "Software Engineer - (Support & Risk)" at bounding box center [247, 140] width 108 height 7
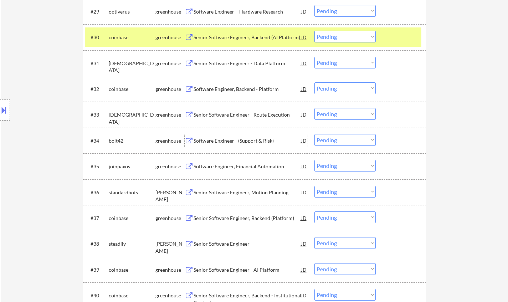
click at [353, 138] on select "Choose an option... Pending Applied Excluded (Questions) Excluded (Expired) Exc…" at bounding box center [344, 140] width 61 height 12
click at [314, 134] on select "Choose an option... Pending Applied Excluded (Questions) Excluded (Expired) Exc…" at bounding box center [344, 140] width 61 height 12
select select ""pending""
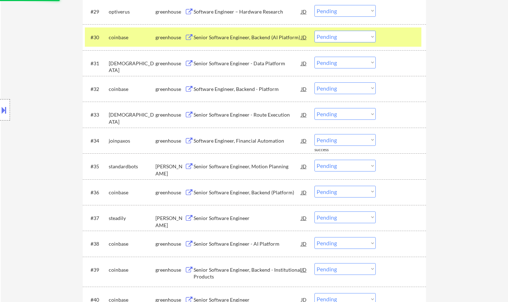
scroll to position [1069, 0]
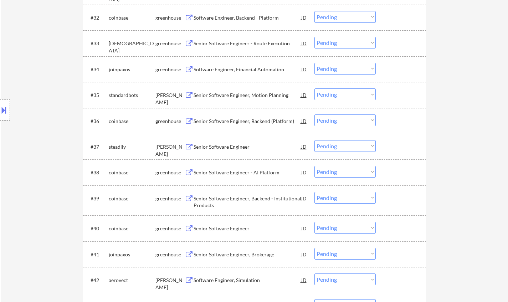
click at [227, 146] on div "Senior Software Engineer" at bounding box center [247, 146] width 108 height 7
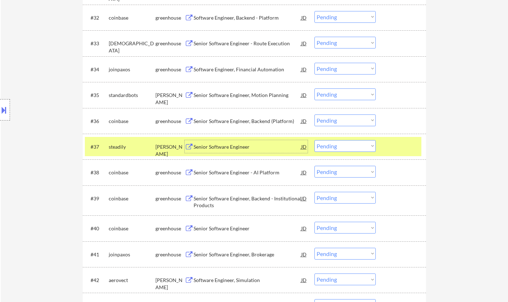
click at [349, 144] on select "Choose an option... Pending Applied Excluded (Questions) Excluded (Expired) Exc…" at bounding box center [344, 146] width 61 height 12
click at [314, 140] on select "Choose an option... Pending Applied Excluded (Questions) Excluded (Expired) Exc…" at bounding box center [344, 146] width 61 height 12
select select ""pending""
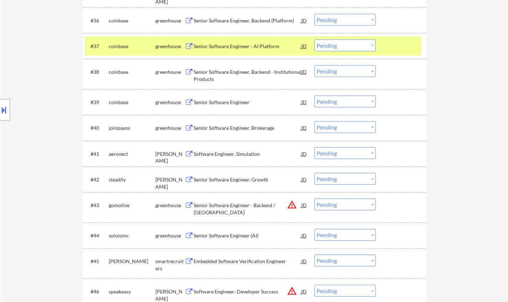
scroll to position [1176, 0]
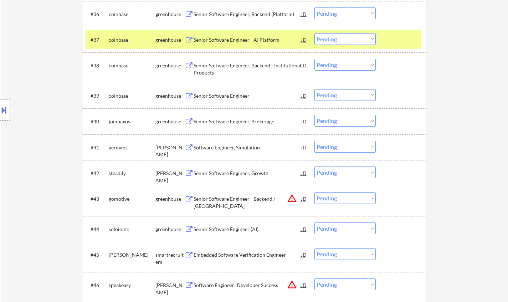
click at [229, 148] on div "Software Engineer, Simulation" at bounding box center [247, 147] width 108 height 7
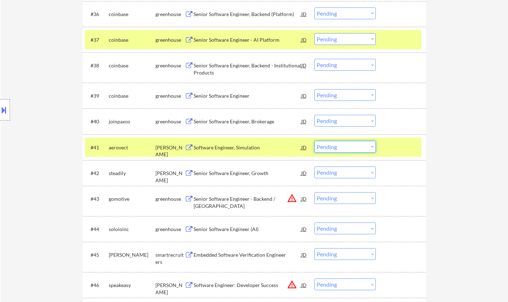
click at [341, 141] on select "Choose an option... Pending Applied Excluded (Questions) Excluded (Expired) Exc…" at bounding box center [344, 147] width 61 height 12
click at [314, 141] on select "Choose an option... Pending Applied Excluded (Questions) Excluded (Expired) Exc…" at bounding box center [344, 147] width 61 height 12
select select ""pending""
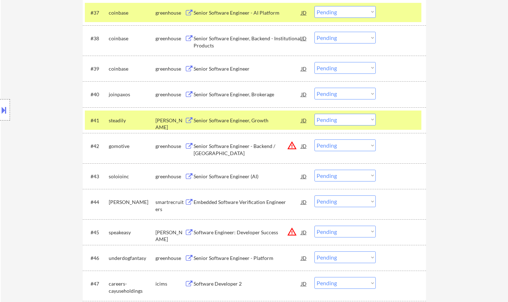
scroll to position [1211, 0]
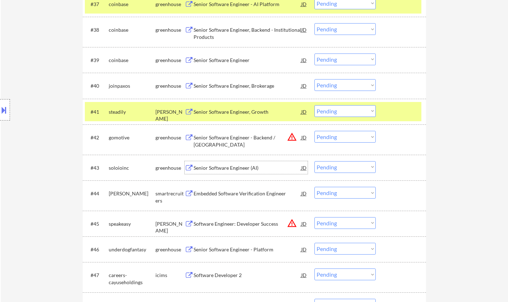
click at [226, 167] on div "Senior Software Engineer (AI)" at bounding box center [247, 167] width 108 height 7
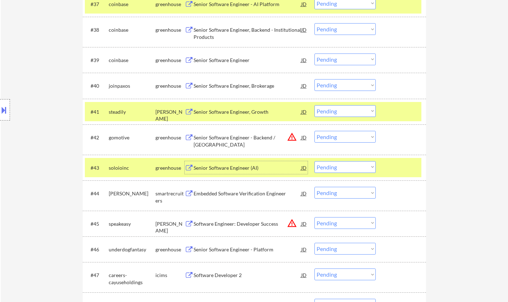
click at [339, 166] on select "Choose an option... Pending Applied Excluded (Questions) Excluded (Expired) Exc…" at bounding box center [344, 167] width 61 height 12
click at [314, 161] on select "Choose an option... Pending Applied Excluded (Questions) Excluded (Expired) Exc…" at bounding box center [344, 167] width 61 height 12
select select ""pending""
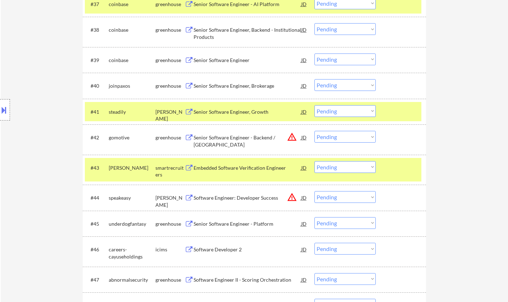
click at [341, 138] on select "Choose an option... Pending Applied Excluded (Questions) Excluded (Expired) Exc…" at bounding box center [344, 137] width 61 height 12
click at [314, 131] on select "Choose an option... Pending Applied Excluded (Questions) Excluded (Expired) Exc…" at bounding box center [344, 137] width 61 height 12
select select ""pending""
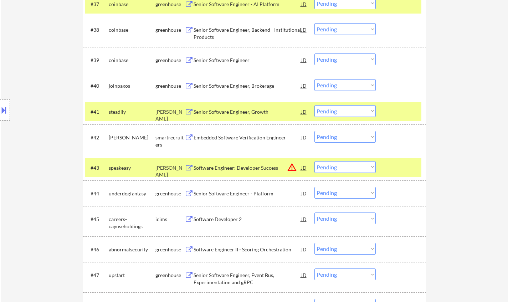
click at [301, 168] on div "JD" at bounding box center [303, 167] width 7 height 13
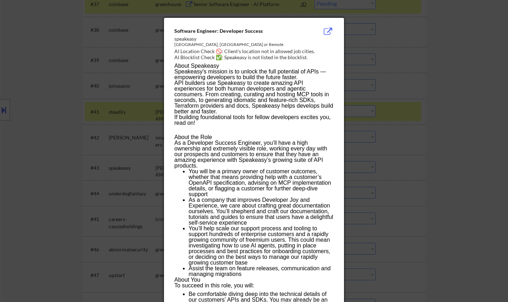
click at [420, 190] on div at bounding box center [254, 151] width 508 height 302
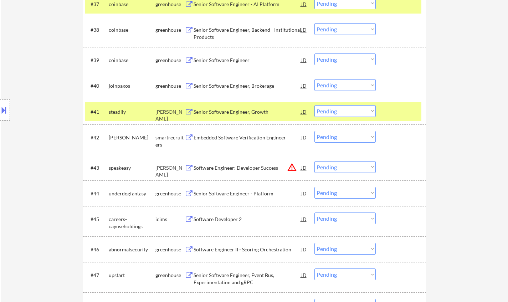
click at [341, 169] on select "Choose an option... Pending Applied Excluded (Questions) Excluded (Expired) Exc…" at bounding box center [344, 167] width 61 height 12
click at [314, 161] on select "Choose an option... Pending Applied Excluded (Questions) Excluded (Expired) Exc…" at bounding box center [344, 167] width 61 height 12
select select ""pending""
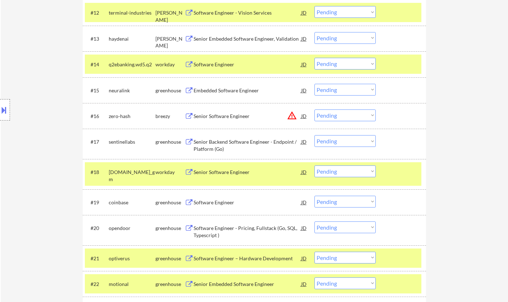
scroll to position [606, 0]
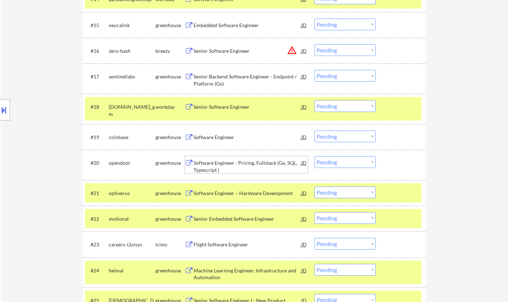
click at [254, 164] on div "Software Engineer - Pricing, Fullstack (Go, SQL, Typescript )" at bounding box center [247, 166] width 108 height 14
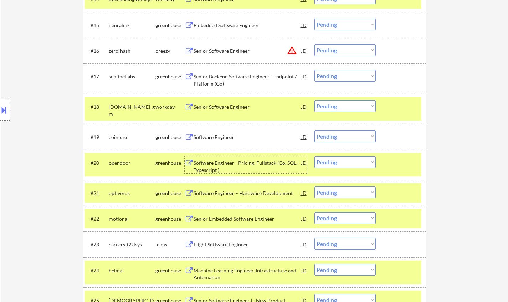
click at [353, 162] on select "Choose an option... Pending Applied Excluded (Questions) Excluded (Expired) Exc…" at bounding box center [344, 162] width 61 height 12
click at [314, 156] on select "Choose an option... Pending Applied Excluded (Questions) Excluded (Expired) Exc…" at bounding box center [344, 162] width 61 height 12
select select ""pending""
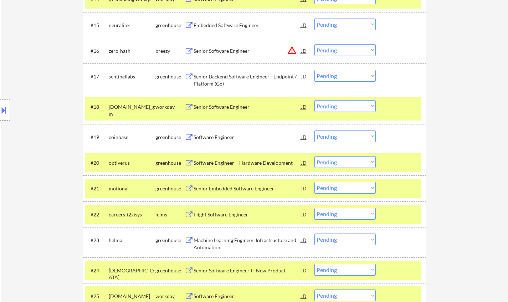
scroll to position [677, 0]
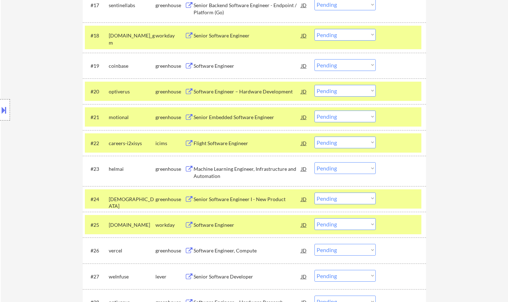
click at [231, 170] on div "Machine Learning Engineer, Infrastructure and Automation" at bounding box center [247, 172] width 108 height 14
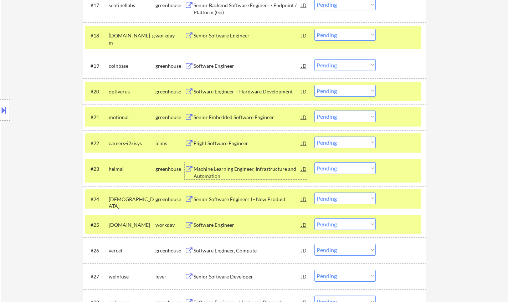
click at [346, 171] on select "Choose an option... Pending Applied Excluded (Questions) Excluded (Expired) Exc…" at bounding box center [344, 168] width 61 height 12
click at [314, 162] on select "Choose an option... Pending Applied Excluded (Questions) Excluded (Expired) Exc…" at bounding box center [344, 168] width 61 height 12
select select ""pending""
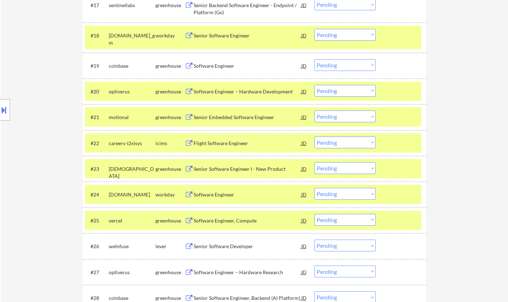
scroll to position [712, 0]
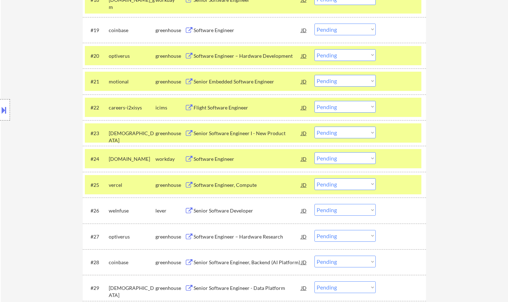
click at [225, 185] on div "Software Engineer, Compute" at bounding box center [247, 184] width 108 height 7
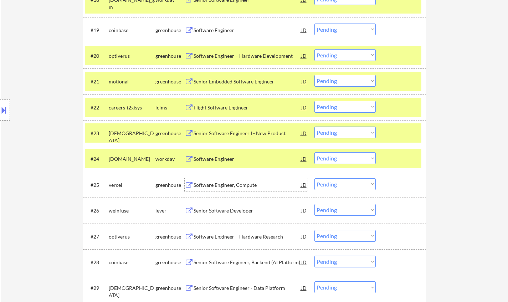
click at [347, 186] on select "Choose an option... Pending Applied Excluded (Questions) Excluded (Expired) Exc…" at bounding box center [344, 184] width 61 height 12
click at [314, 178] on select "Choose an option... Pending Applied Excluded (Questions) Excluded (Expired) Exc…" at bounding box center [344, 184] width 61 height 12
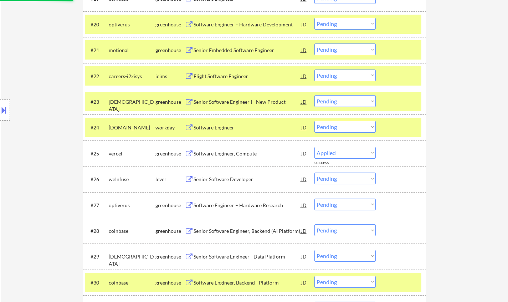
scroll to position [784, 0]
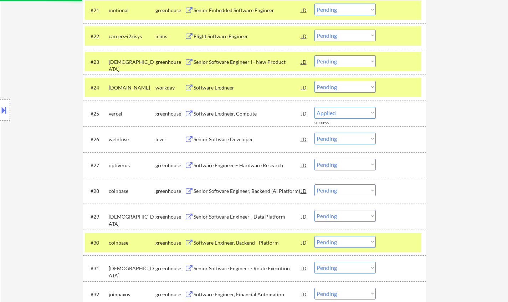
click at [219, 137] on div "Senior Software Developer" at bounding box center [247, 139] width 108 height 7
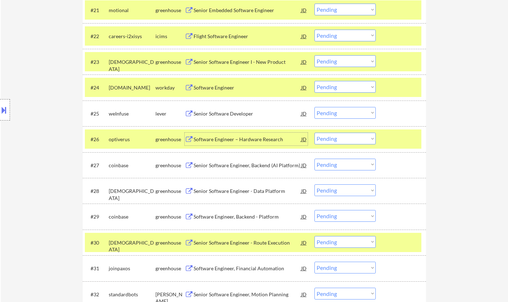
click at [344, 114] on select "Choose an option... Pending Applied Excluded (Questions) Excluded (Expired) Exc…" at bounding box center [344, 113] width 61 height 12
click at [314, 107] on select "Choose an option... Pending Applied Excluded (Questions) Excluded (Expired) Exc…" at bounding box center [344, 113] width 61 height 12
select select ""pending""
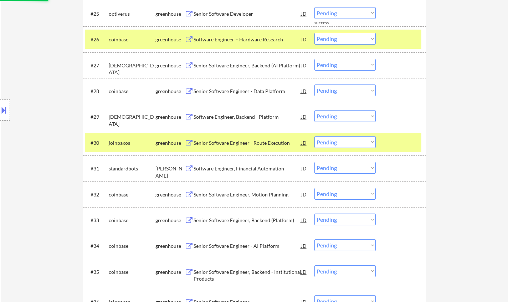
scroll to position [891, 0]
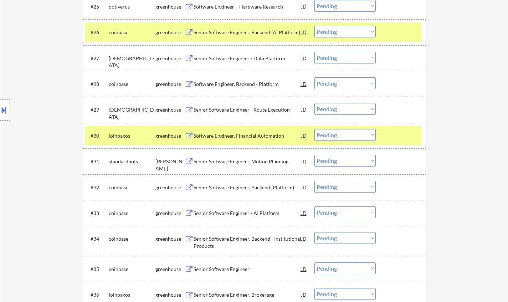
click at [247, 160] on div "Senior Software Engineer, Motion Planning" at bounding box center [247, 161] width 108 height 7
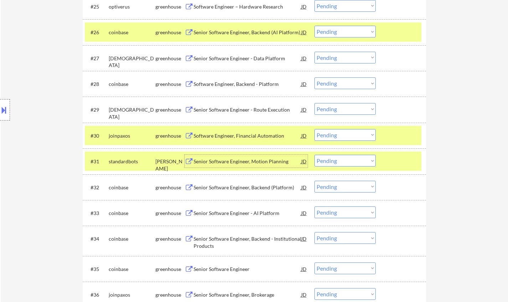
drag, startPoint x: 352, startPoint y: 162, endPoint x: 349, endPoint y: 166, distance: 4.6
click at [352, 162] on select "Choose an option... Pending Applied Excluded (Questions) Excluded (Expired) Exc…" at bounding box center [344, 161] width 61 height 12
click at [314, 155] on select "Choose an option... Pending Applied Excluded (Questions) Excluded (Expired) Exc…" at bounding box center [344, 161] width 61 height 12
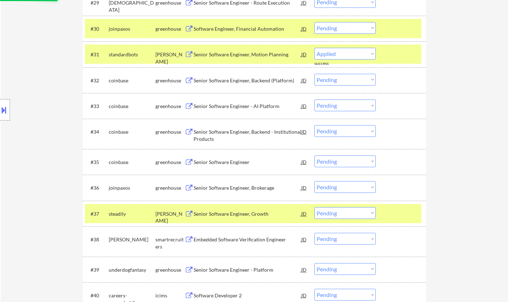
select select ""pending""
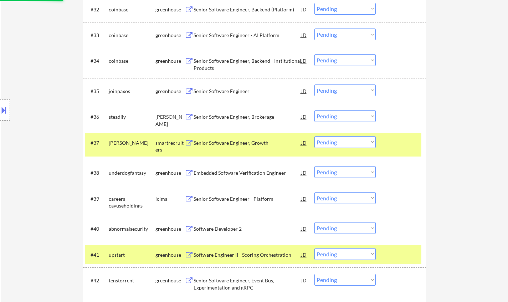
scroll to position [1069, 0]
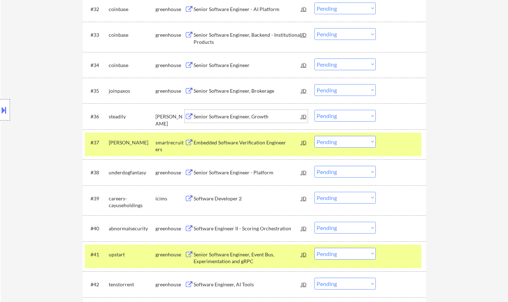
click at [231, 115] on div "Senior Software Engineer, Growth" at bounding box center [247, 116] width 108 height 7
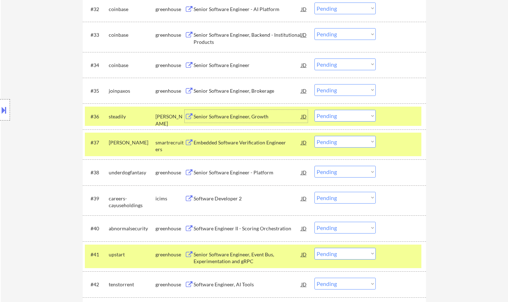
click at [353, 118] on select "Choose an option... Pending Applied Excluded (Questions) Excluded (Expired) Exc…" at bounding box center [344, 116] width 61 height 12
click at [314, 110] on select "Choose an option... Pending Applied Excluded (Questions) Excluded (Expired) Exc…" at bounding box center [344, 116] width 61 height 12
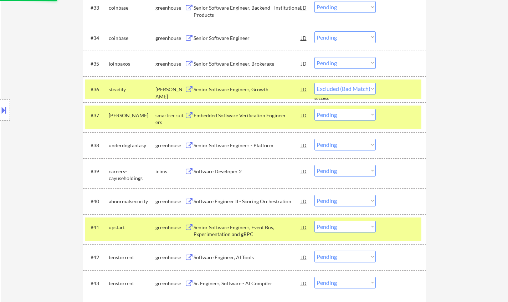
scroll to position [1104, 0]
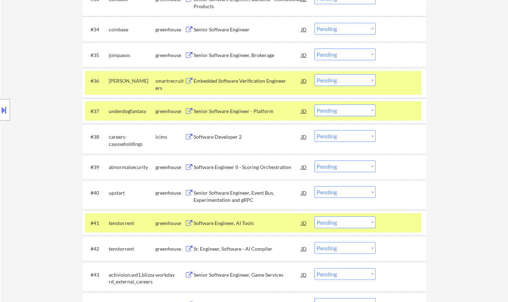
click at [222, 79] on div "Embedded Software Verification Engineer" at bounding box center [247, 80] width 108 height 7
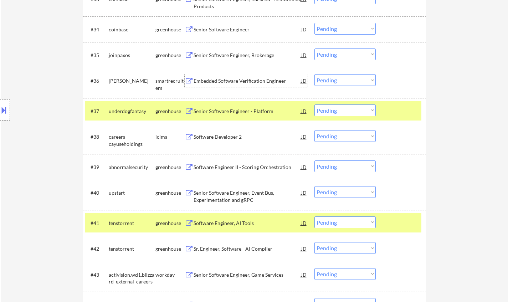
click at [342, 80] on select "Choose an option... Pending Applied Excluded (Questions) Excluded (Expired) Exc…" at bounding box center [344, 80] width 61 height 12
click at [314, 74] on select "Choose an option... Pending Applied Excluded (Questions) Excluded (Expired) Exc…" at bounding box center [344, 80] width 61 height 12
select select ""pending""
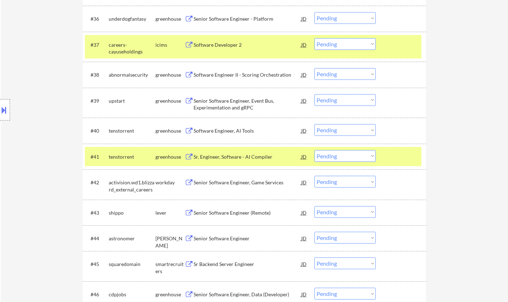
scroll to position [1176, 0]
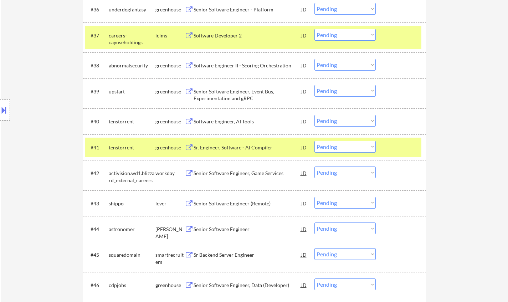
click at [237, 204] on div "Senior Software Engineer (Remote)" at bounding box center [247, 203] width 108 height 7
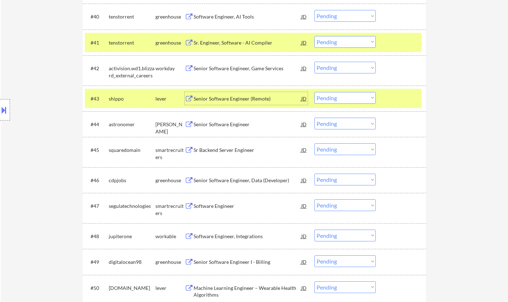
scroll to position [1286, 0]
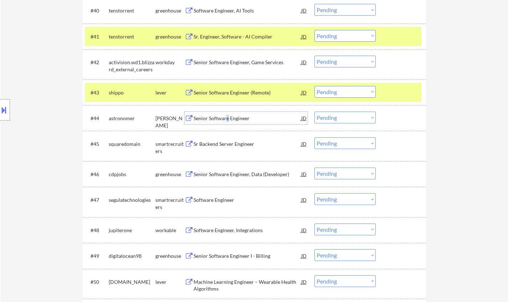
click at [227, 122] on div "Senior Software Engineer" at bounding box center [247, 117] width 108 height 13
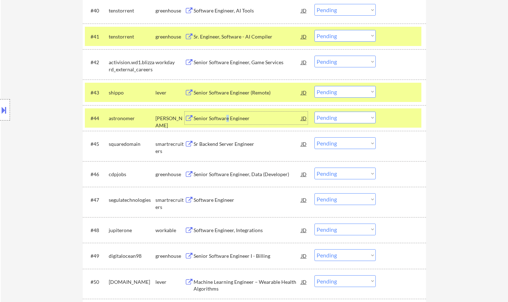
click at [338, 115] on select "Choose an option... Pending Applied Excluded (Questions) Excluded (Expired) Exc…" at bounding box center [344, 117] width 61 height 12
click at [314, 111] on select "Choose an option... Pending Applied Excluded (Questions) Excluded (Expired) Exc…" at bounding box center [344, 117] width 61 height 12
select select ""pending""
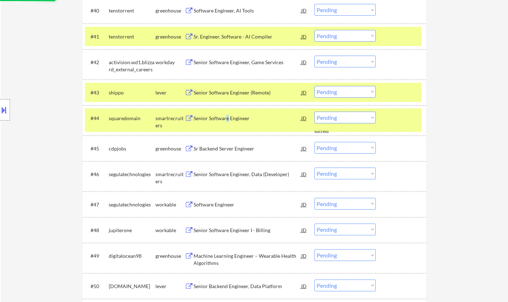
click at [340, 92] on select "Choose an option... Pending Applied Excluded (Questions) Excluded (Expired) Exc…" at bounding box center [344, 92] width 61 height 12
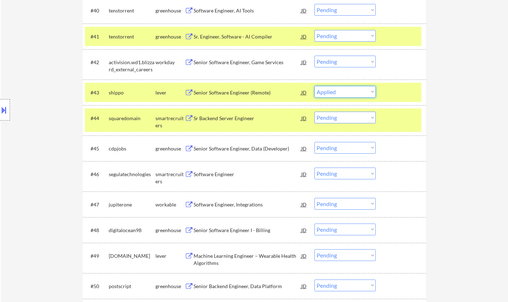
click at [314, 86] on select "Choose an option... Pending Applied Excluded (Questions) Excluded (Expired) Exc…" at bounding box center [344, 92] width 61 height 12
click at [213, 175] on div "Software Engineer" at bounding box center [247, 174] width 108 height 7
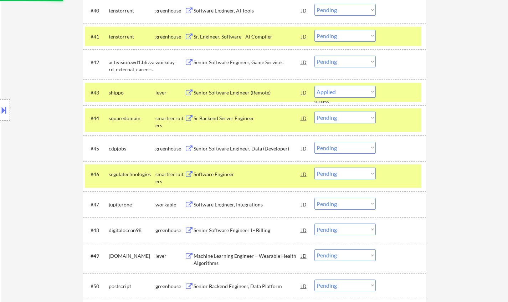
select select ""pending""
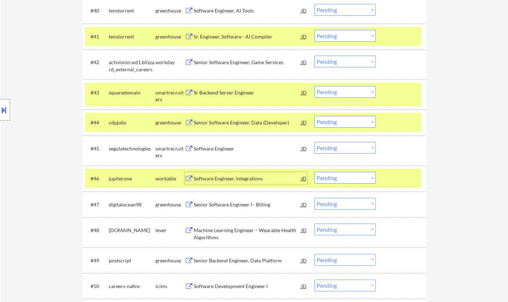
click at [349, 149] on select "Choose an option... Pending Applied Excluded (Questions) Excluded (Expired) Exc…" at bounding box center [344, 148] width 61 height 12
click at [314, 142] on select "Choose an option... Pending Applied Excluded (Questions) Excluded (Expired) Exc…" at bounding box center [344, 148] width 61 height 12
click at [225, 90] on div "Sr Backend Server Engineer" at bounding box center [247, 92] width 108 height 7
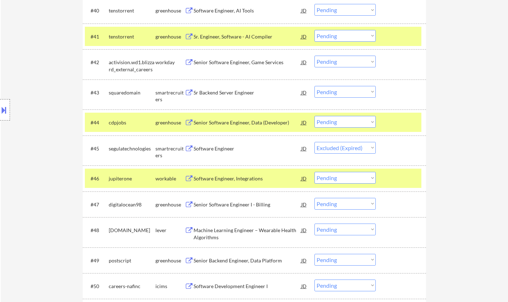
select select ""pending""
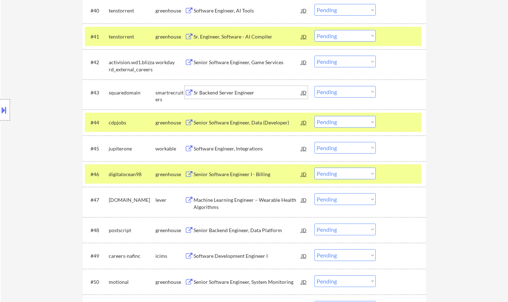
click at [242, 202] on div "Machine Learning Engineer – Wearable Health Algorithms" at bounding box center [247, 203] width 108 height 14
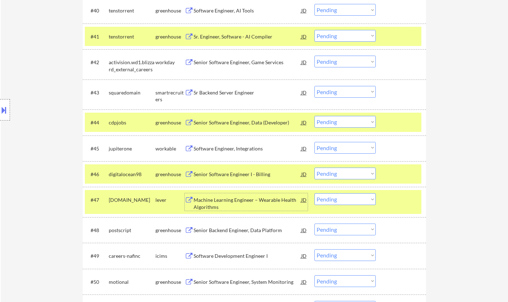
drag, startPoint x: 351, startPoint y: 199, endPoint x: 351, endPoint y: 203, distance: 3.9
click at [351, 199] on select "Choose an option... Pending Applied Excluded (Questions) Excluded (Expired) Exc…" at bounding box center [344, 199] width 61 height 12
click at [314, 193] on select "Choose an option... Pending Applied Excluded (Questions) Excluded (Expired) Exc…" at bounding box center [344, 199] width 61 height 12
select select ""pending""
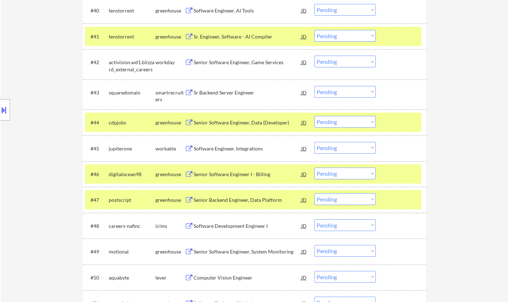
drag, startPoint x: 343, startPoint y: 89, endPoint x: 344, endPoint y: 96, distance: 6.8
click at [343, 89] on select "Choose an option... Pending Applied Excluded (Questions) Excluded (Expired) Exc…" at bounding box center [344, 92] width 61 height 12
click at [314, 86] on select "Choose an option... Pending Applied Excluded (Questions) Excluded (Expired) Exc…" at bounding box center [344, 92] width 61 height 12
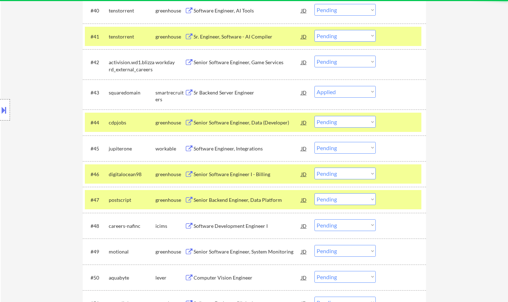
select select ""pending""
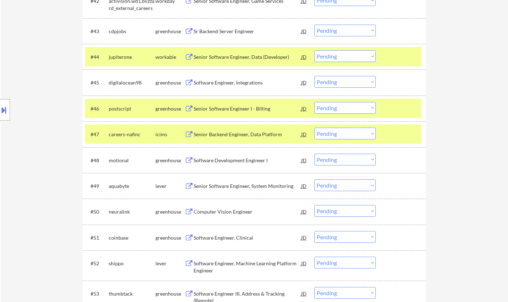
scroll to position [1358, 0]
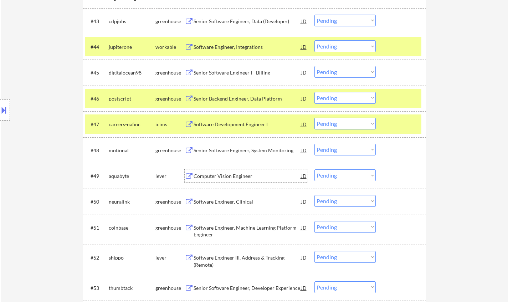
click at [224, 176] on div "Computer Vision Engineer" at bounding box center [247, 175] width 108 height 7
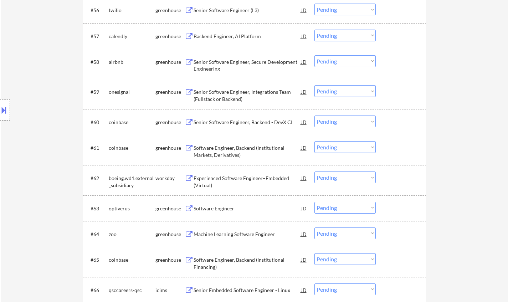
scroll to position [1714, 0]
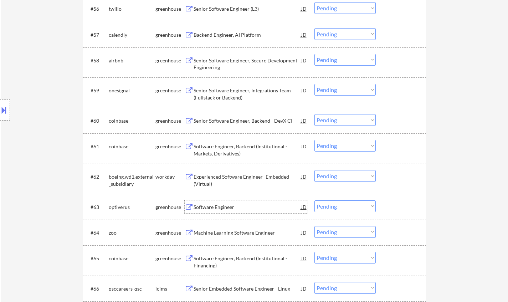
click at [222, 208] on div "Software Engineer" at bounding box center [247, 206] width 108 height 7
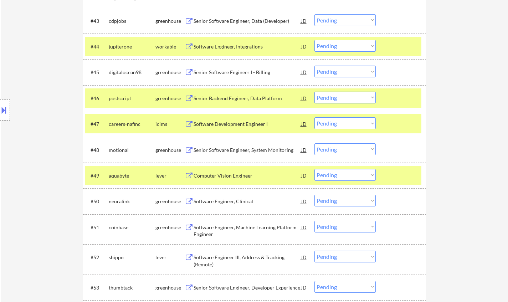
scroll to position [1358, 0]
drag, startPoint x: 337, startPoint y: 177, endPoint x: 341, endPoint y: 180, distance: 4.8
click at [337, 177] on select "Choose an option... Pending Applied Excluded (Questions) Excluded (Expired) Exc…" at bounding box center [344, 175] width 61 height 12
click at [314, 169] on select "Choose an option... Pending Applied Excluded (Questions) Excluded (Expired) Exc…" at bounding box center [344, 175] width 61 height 12
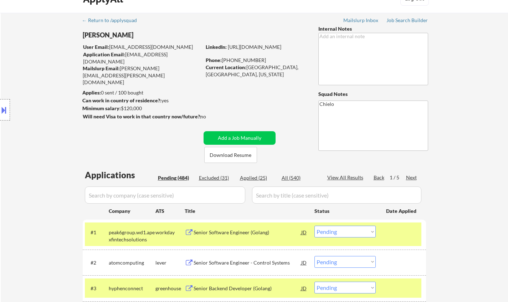
scroll to position [0, 0]
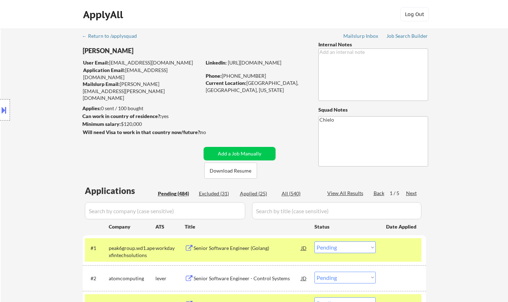
select select ""pending""
